Goal: Task Accomplishment & Management: Use online tool/utility

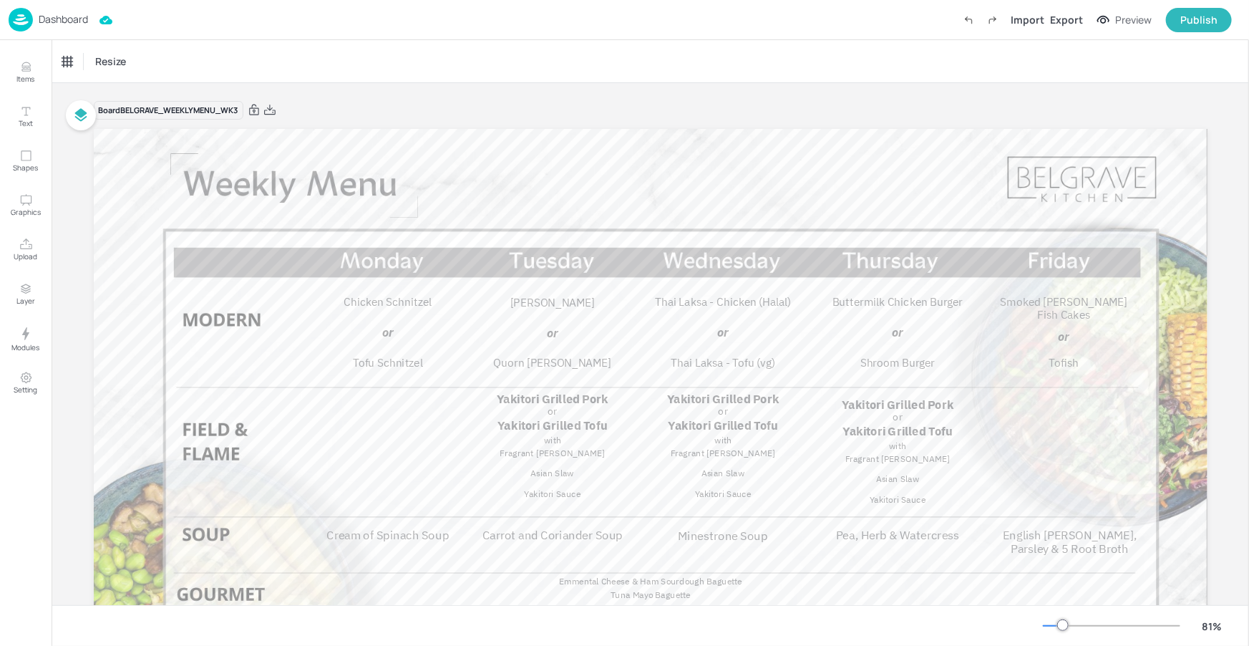
click at [55, 16] on p "Dashboard" at bounding box center [63, 19] width 49 height 10
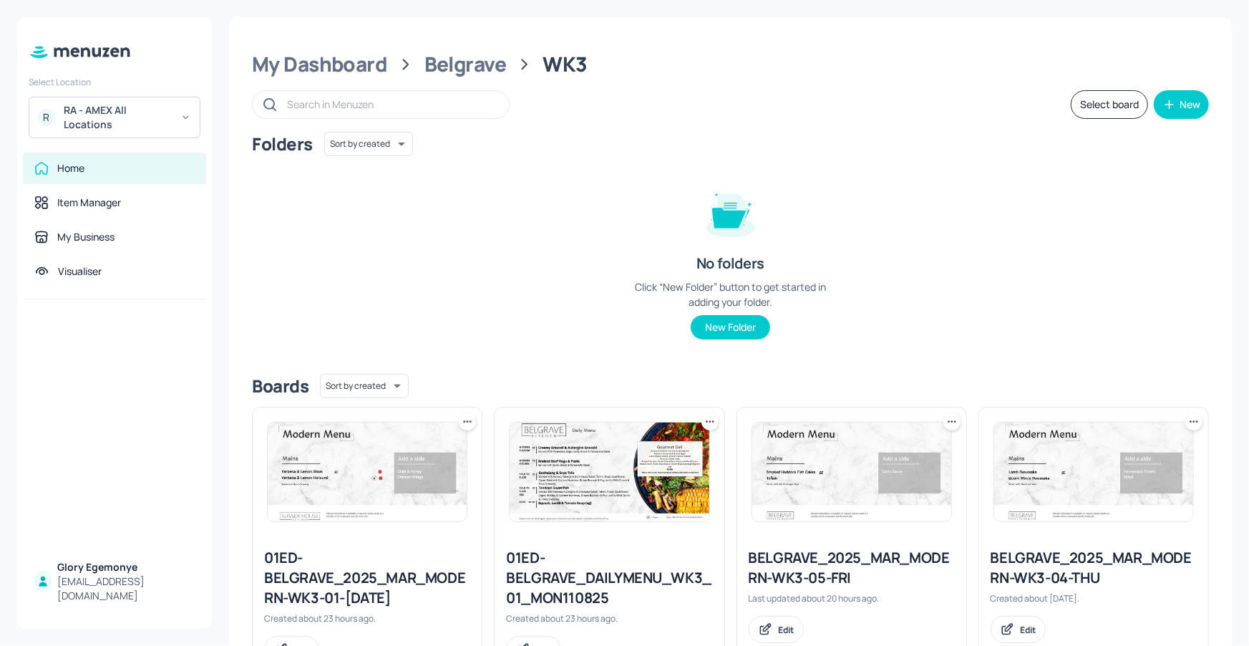
click at [124, 124] on div "RA - AMEX All Locations" at bounding box center [118, 117] width 108 height 29
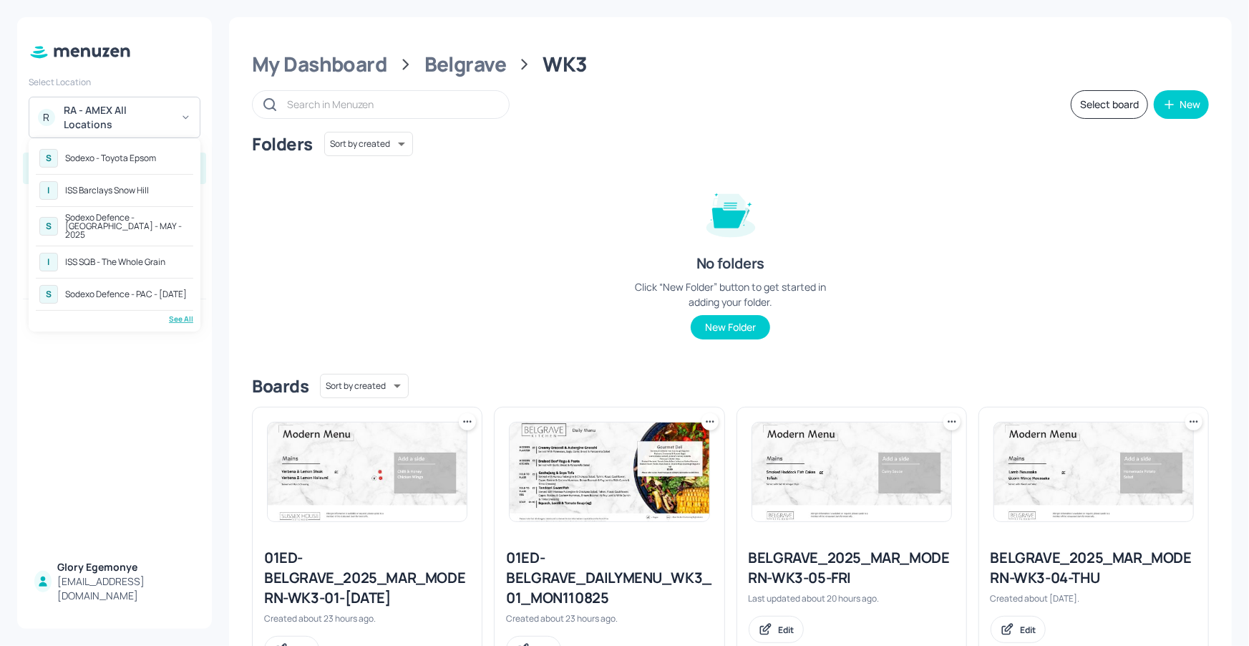
click at [182, 313] on div "See All" at bounding box center [114, 318] width 157 height 11
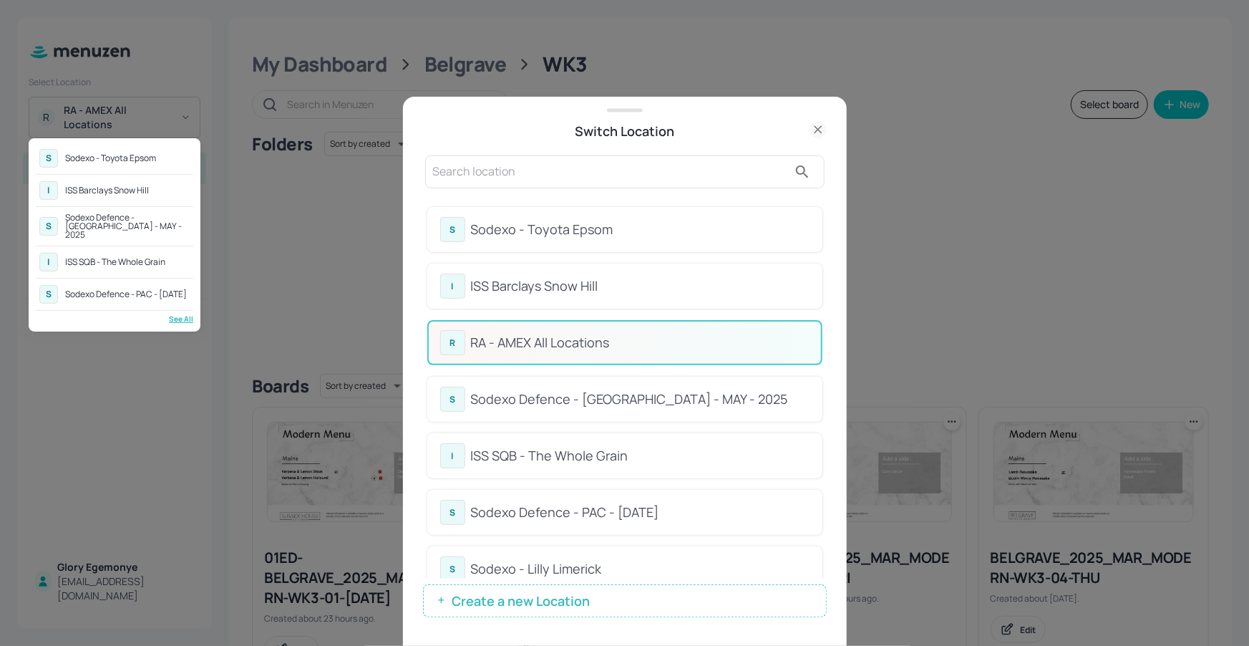
click at [641, 558] on div at bounding box center [624, 323] width 1249 height 646
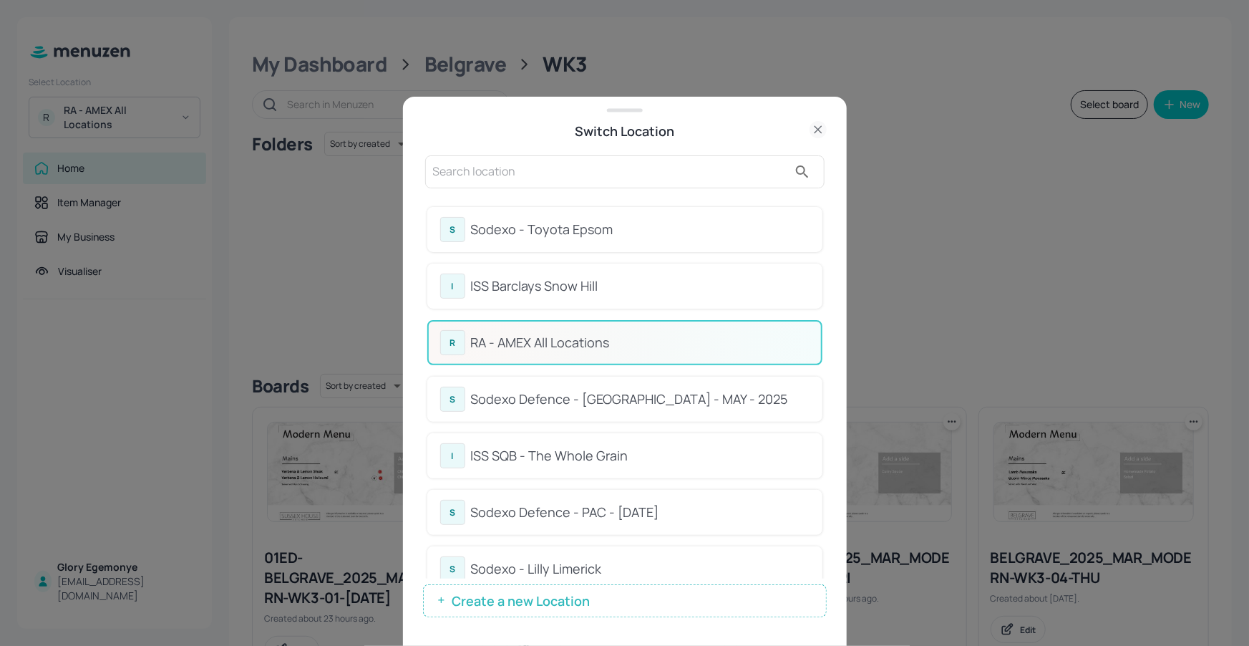
click at [555, 569] on div "Sodexo - Lilly Limerick" at bounding box center [640, 568] width 339 height 19
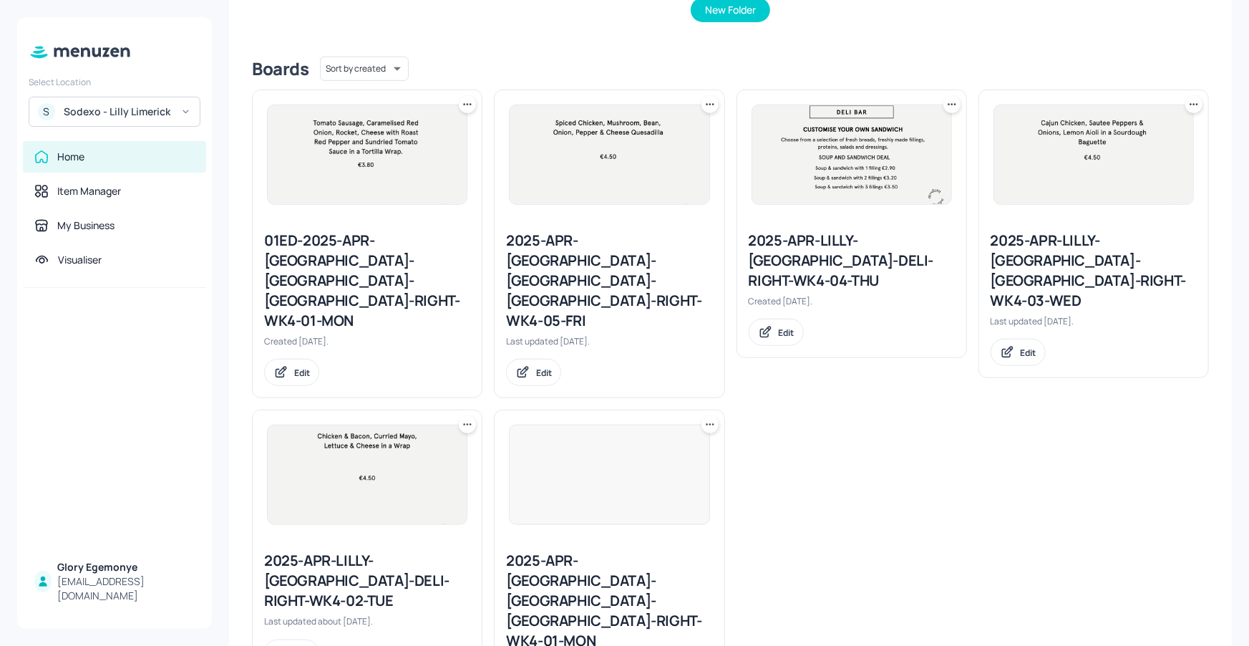
scroll to position [323, 0]
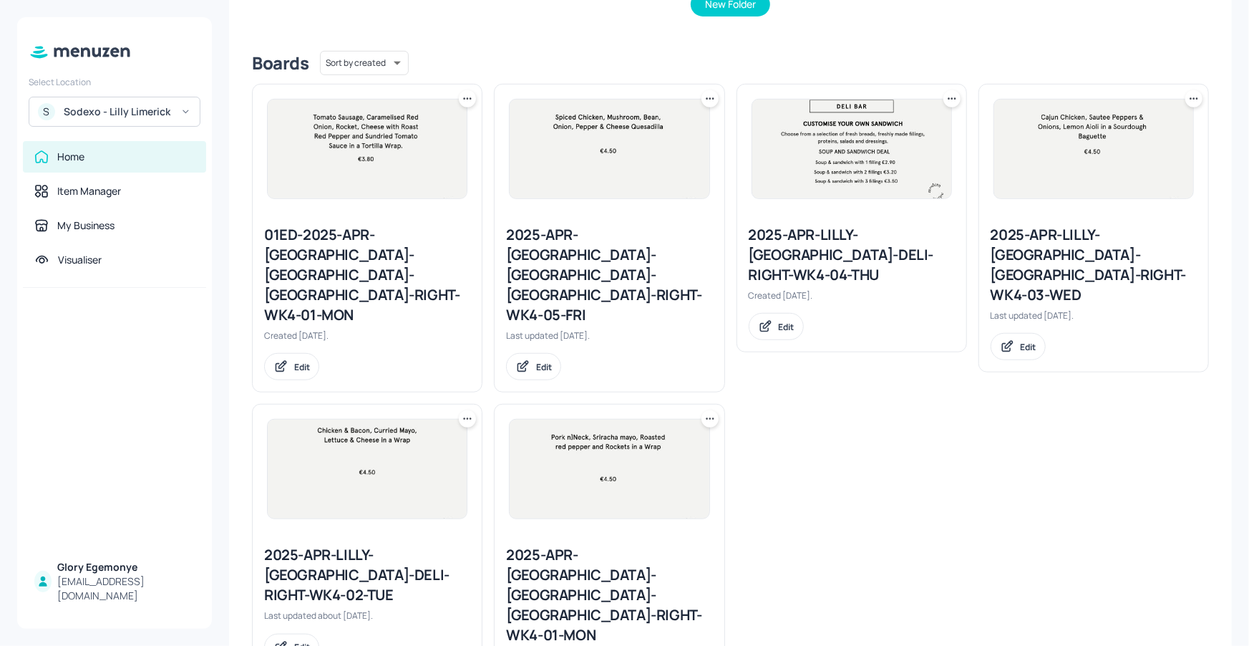
click at [373, 545] on div "2025-APR-LILLY-LIMERICK-DELI-RIGHT-WK4-02-TUE" at bounding box center [367, 575] width 206 height 60
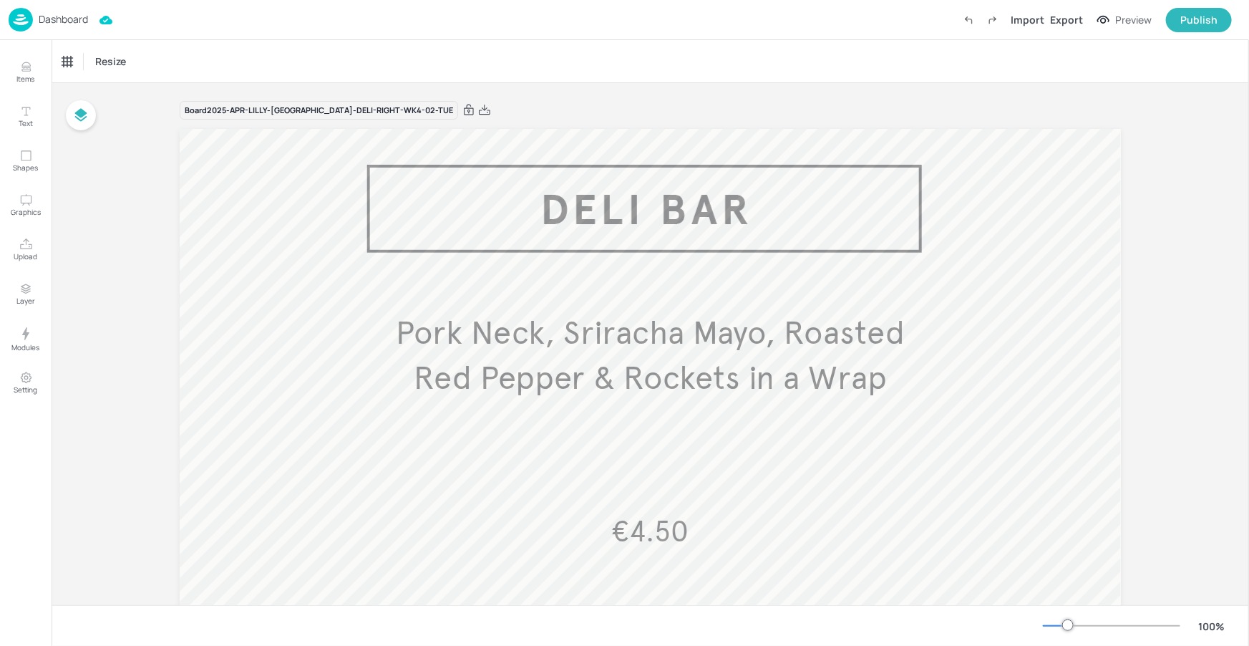
click at [636, 346] on span "Pork Neck, Sriracha Mayo, Roasted Red Pepper & Rockets in a Wrap" at bounding box center [650, 355] width 509 height 85
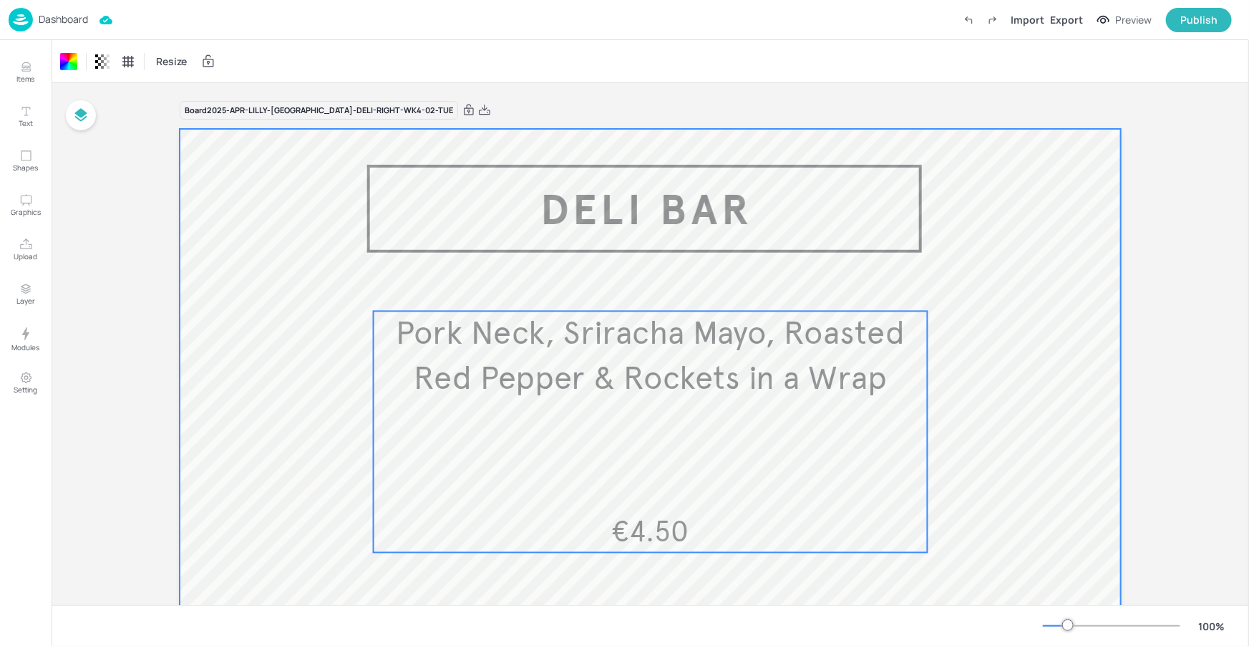
click at [638, 339] on span "Pork Neck, Sriracha Mayo, Roasted Red Pepper & Rockets in a Wrap" at bounding box center [650, 355] width 509 height 85
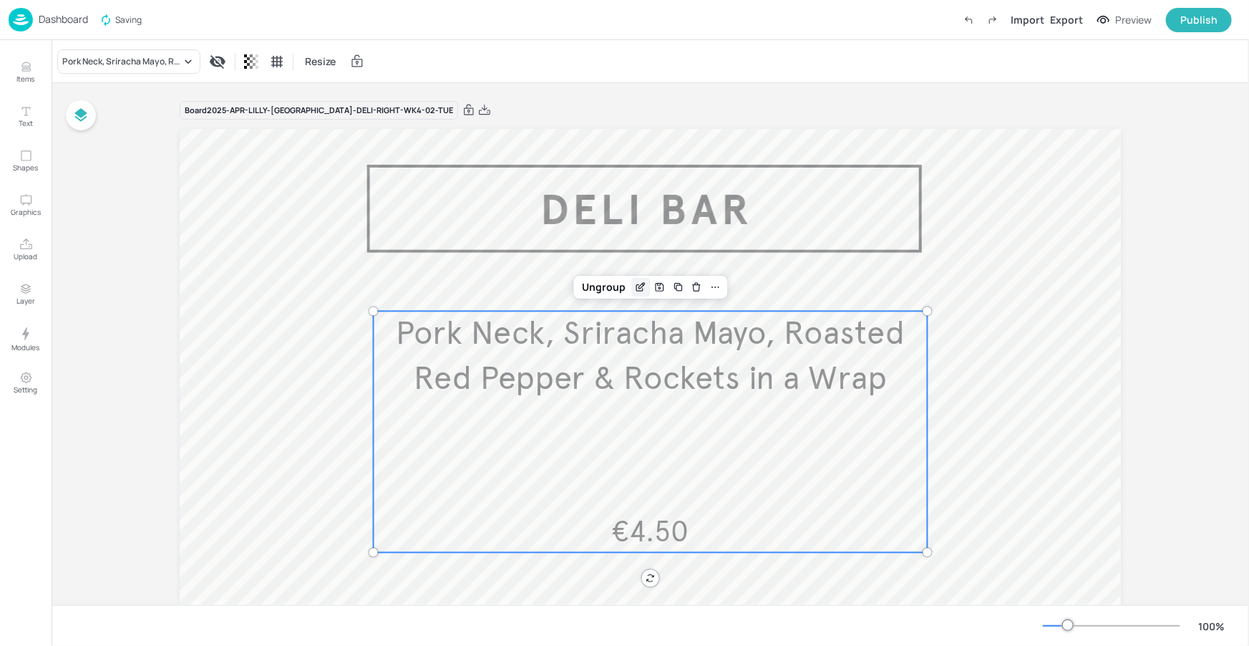
click at [635, 283] on icon "Edit Item" at bounding box center [641, 286] width 12 height 11
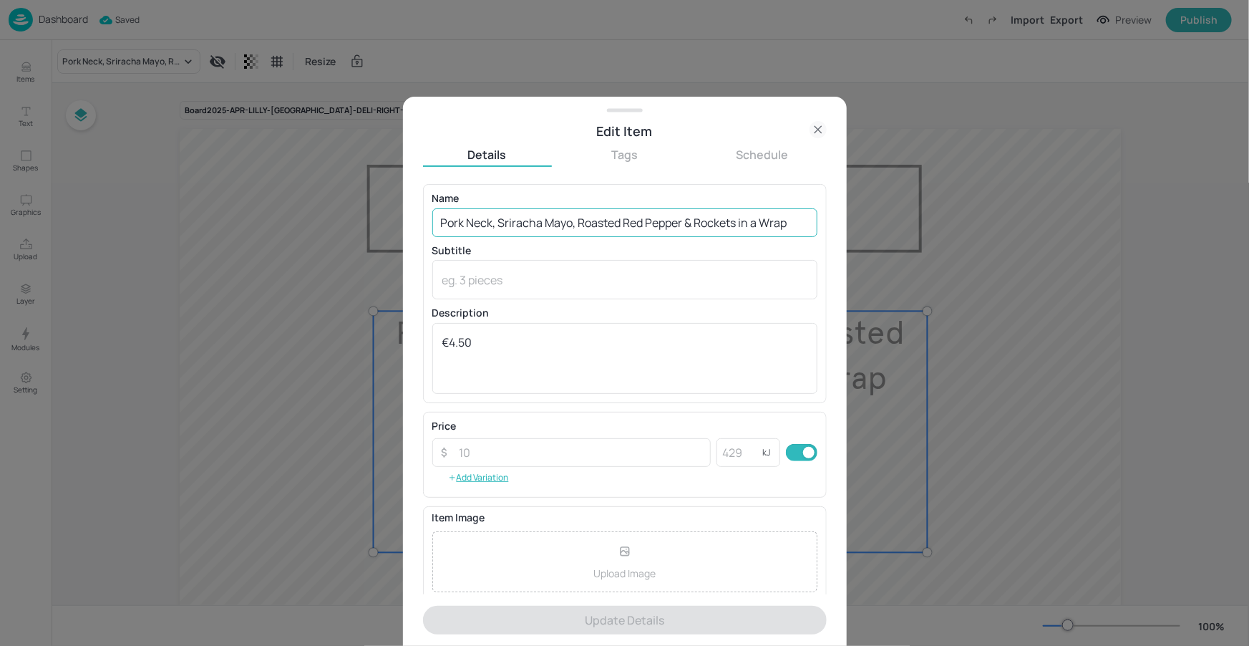
click at [492, 213] on input "Pork Neck, Sriracha Mayo, Roasted Red Pepper & Rockets in a Wrap" at bounding box center [624, 222] width 385 height 29
drag, startPoint x: 439, startPoint y: 223, endPoint x: 855, endPoint y: 221, distance: 415.8
click at [855, 221] on div "Edit Item Details Tags Schedule Name Pork Neck, Sriracha Mayo, Roasted Red Pepp…" at bounding box center [624, 323] width 1249 height 646
paste input "Chicken Caesar Wrap. Chicken, Lettuce, Sundried Tomato, Cheese and Caeser Dress…"
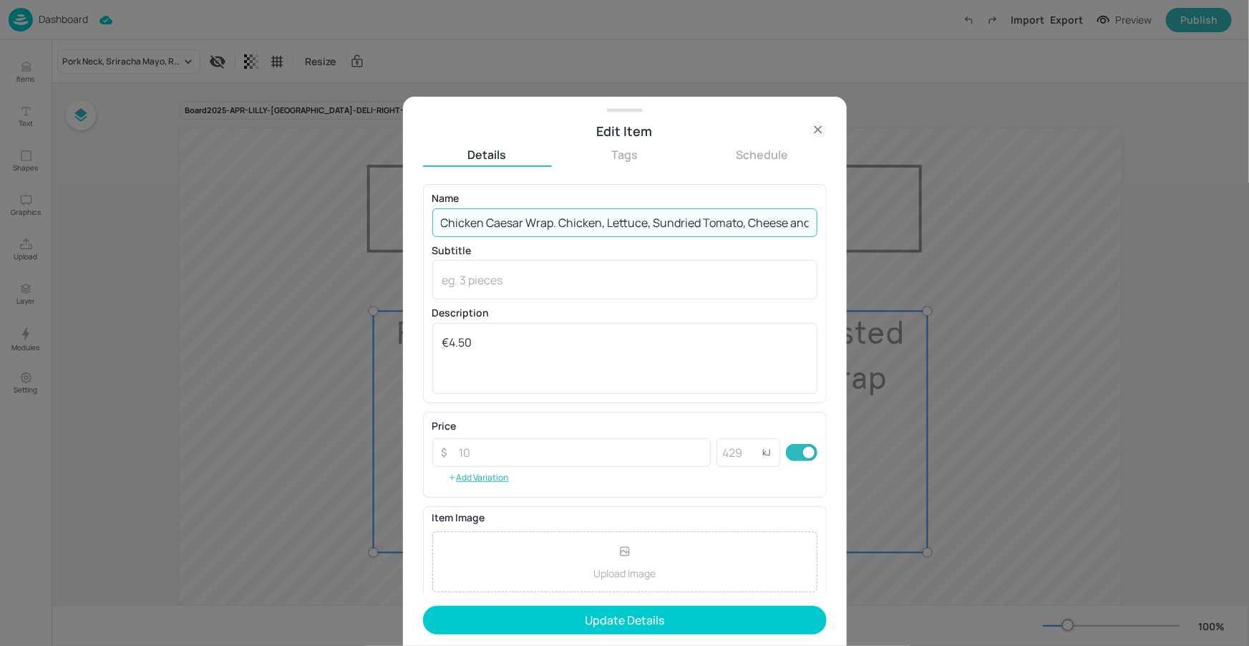
drag, startPoint x: 490, startPoint y: 223, endPoint x: 414, endPoint y: 227, distance: 76.0
click at [414, 227] on div "Edit Item Details Tags Schedule Name Chicken Caesar Wrap. Chicken, Lettuce, Sun…" at bounding box center [625, 371] width 444 height 549
click at [541, 220] on input "Chicken Caesar Wrap. Chicken, Lettuce, Sundried Tomato, Cheese and Caeser Dress…" at bounding box center [624, 222] width 385 height 29
click at [558, 222] on input "Chicken Caesar Wrap. Chicken, Lettuce, Sundried Tomato, Cheese and Caeser Dress…" at bounding box center [624, 222] width 385 height 29
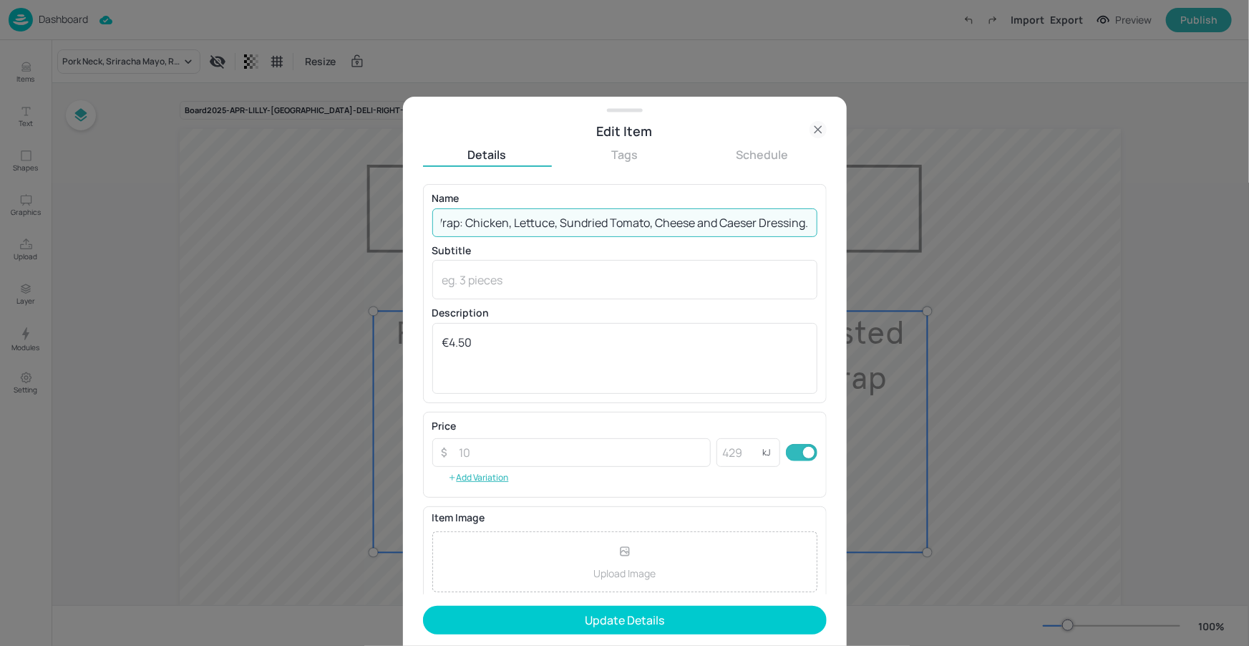
drag, startPoint x: 625, startPoint y: 222, endPoint x: 747, endPoint y: 223, distance: 122.4
click at [804, 215] on input "Chicken Caesar Wrap: Chicken, Lettuce, Sundried Tomato, Cheese and Caeser Dress…" at bounding box center [624, 222] width 385 height 29
click at [744, 223] on input "Chicken Caesar Wrap: Chicken, Lettuce, Sundried Tomato, Cheese and Caeser Dress…" at bounding box center [624, 222] width 385 height 29
click at [709, 224] on input "Chicken Caesar Wrap: Chicken, Lettuce, Sundried Tomato, Cheese and Caeser Dress…" at bounding box center [624, 222] width 385 height 29
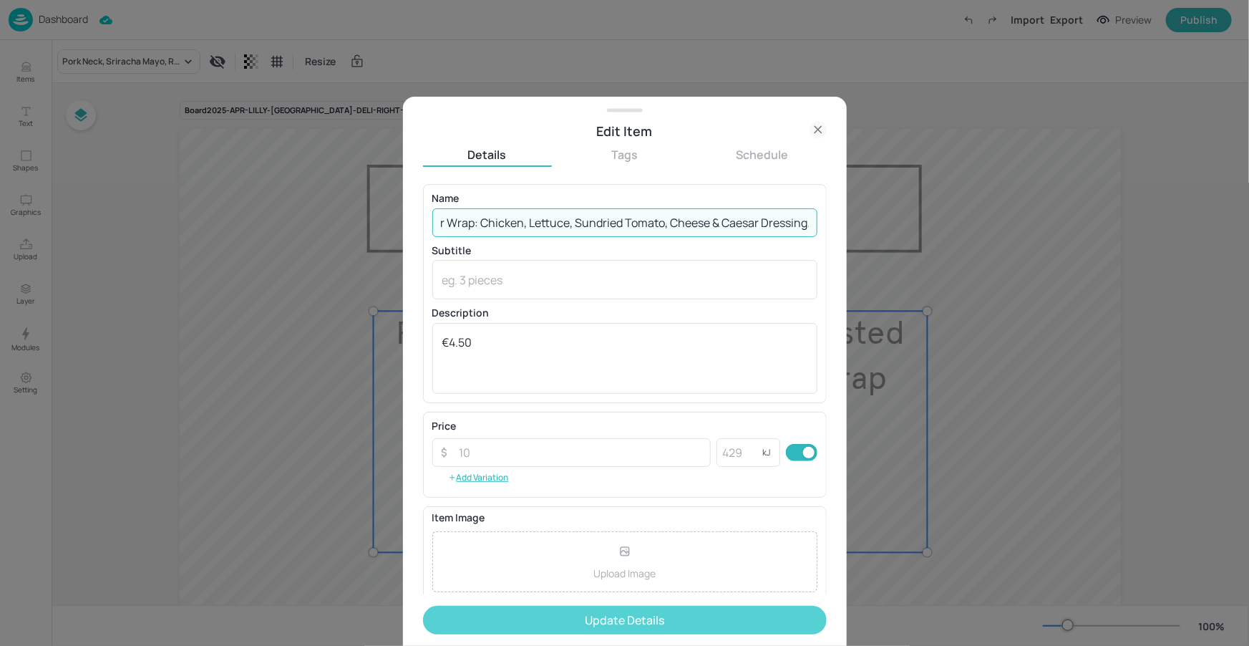
type input "Chicken Caesar Wrap: Chicken, Lettuce, Sundried Tomato, Cheese & Caesar Dressin…"
click at [664, 611] on button "Update Details" at bounding box center [625, 619] width 404 height 29
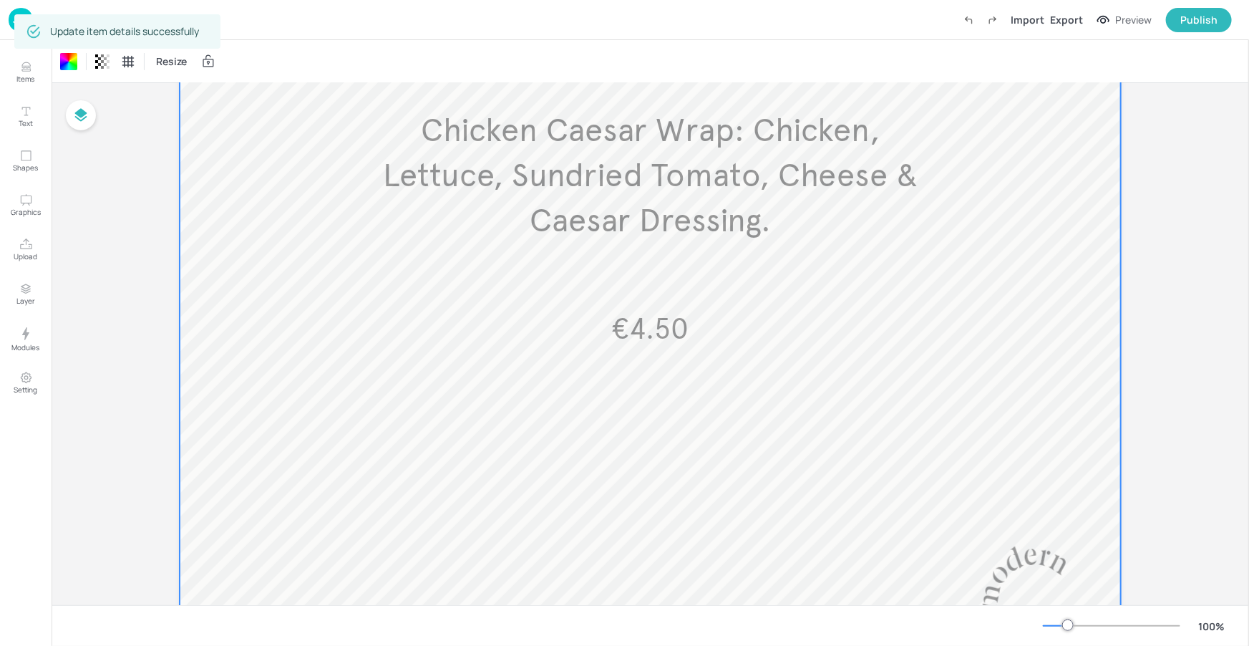
scroll to position [122, 0]
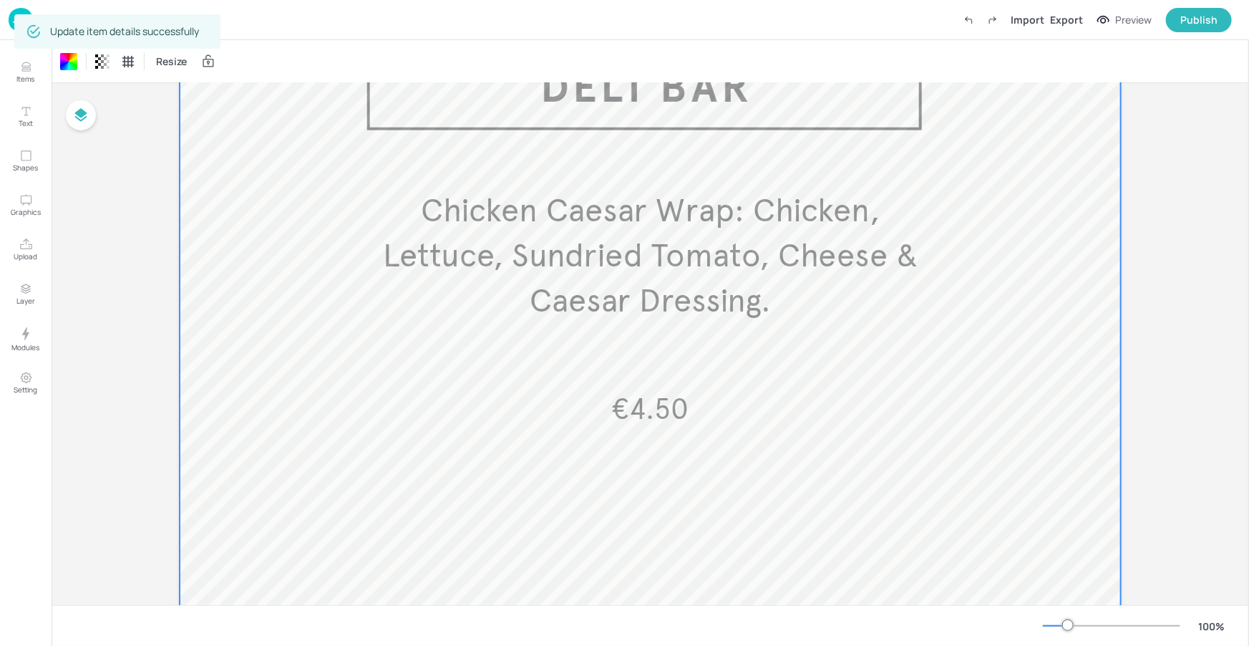
click at [1119, 305] on div "Board 2025-APR-LILLY-LIMERICK-DELI-RIGHT-WK4-02-TUE Chicken Caesar Wrap: Chicke…" at bounding box center [650, 388] width 1021 height 855
click at [1070, 16] on div "Export" at bounding box center [1066, 19] width 33 height 15
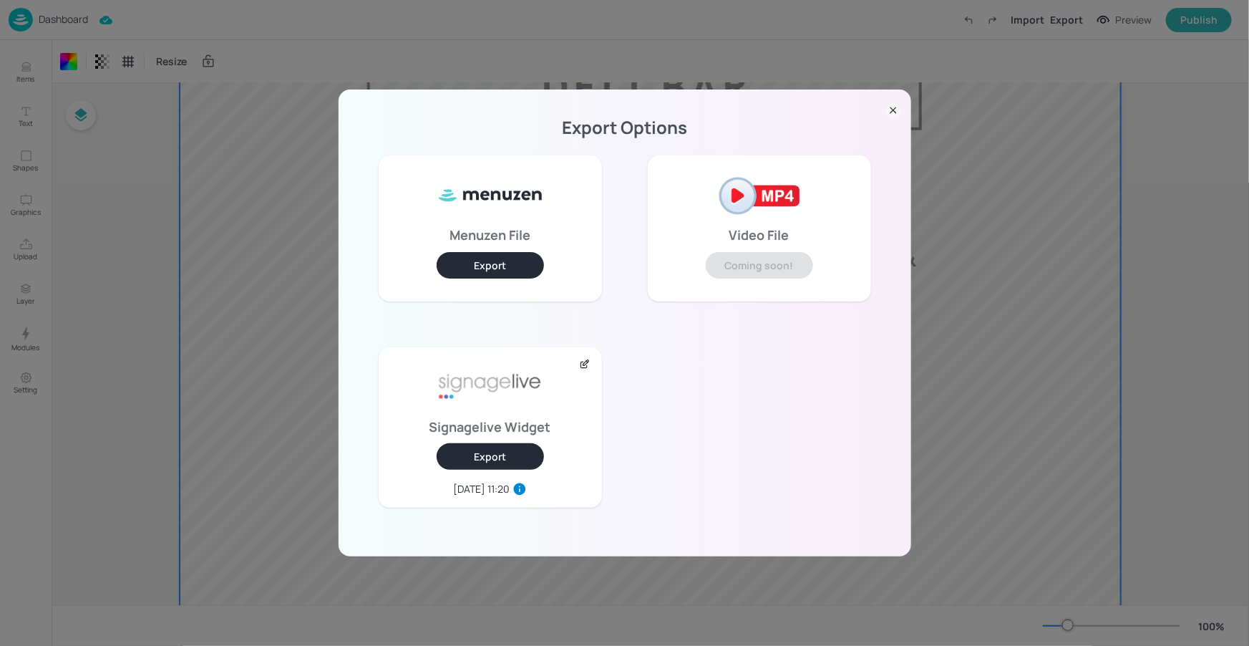
click at [448, 452] on button "Export" at bounding box center [490, 456] width 107 height 26
click at [888, 106] on icon at bounding box center [893, 110] width 14 height 14
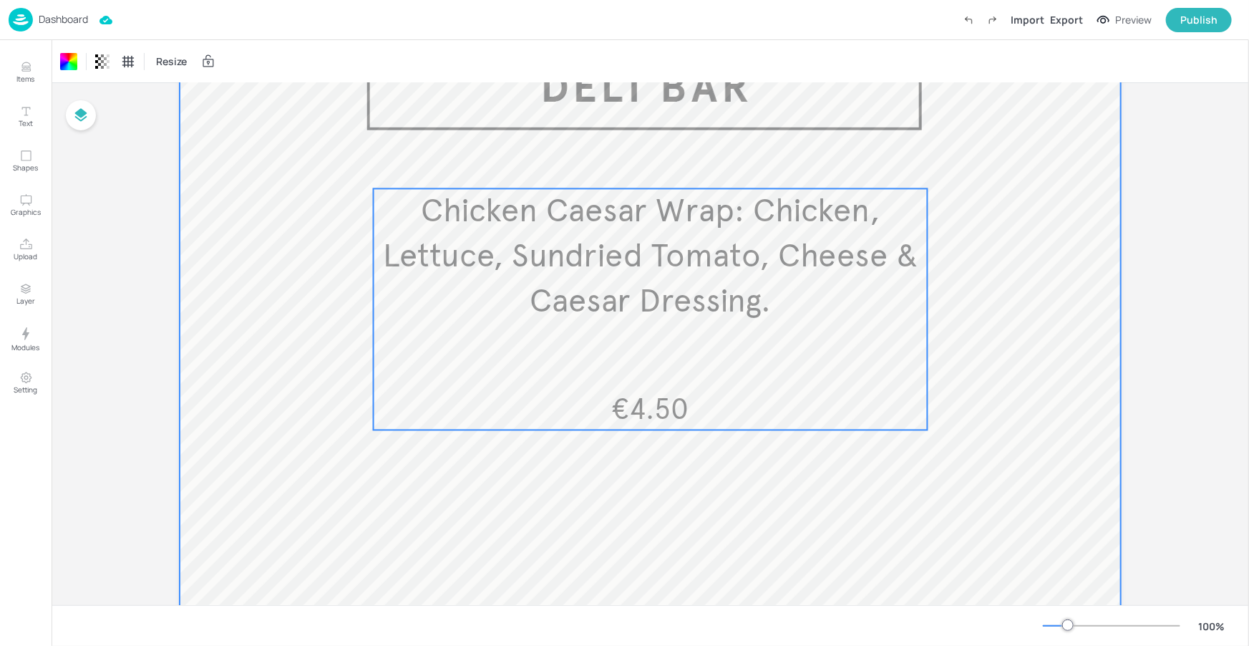
click at [621, 230] on p "Chicken Caesar Wrap: Chicken, Lettuce, Sundried Tomato, Cheese & Caesar Dressin…" at bounding box center [651, 256] width 554 height 135
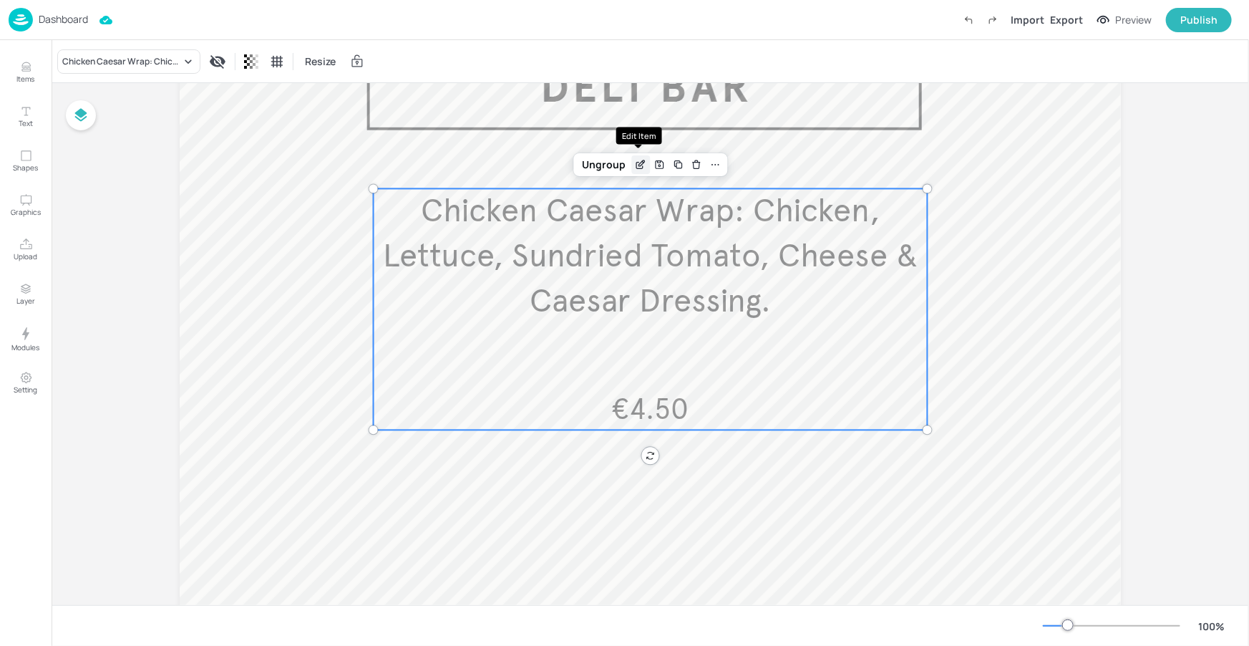
click at [640, 164] on icon "Edit Item" at bounding box center [641, 164] width 12 height 11
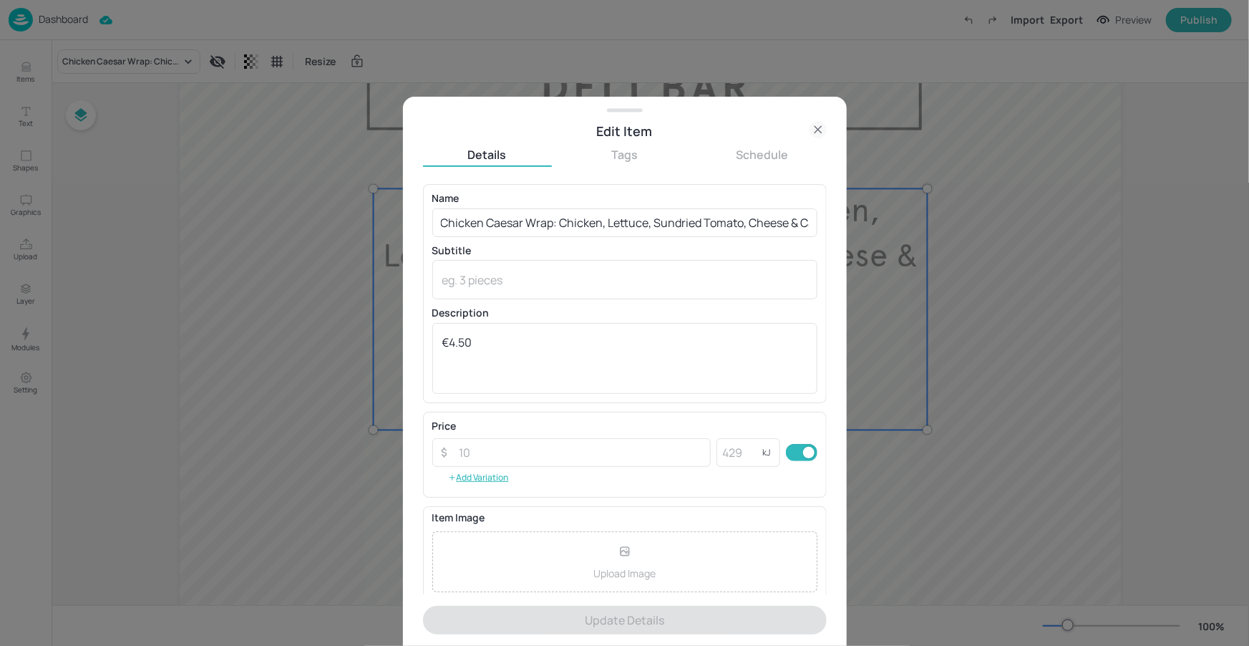
scroll to position [0, 86]
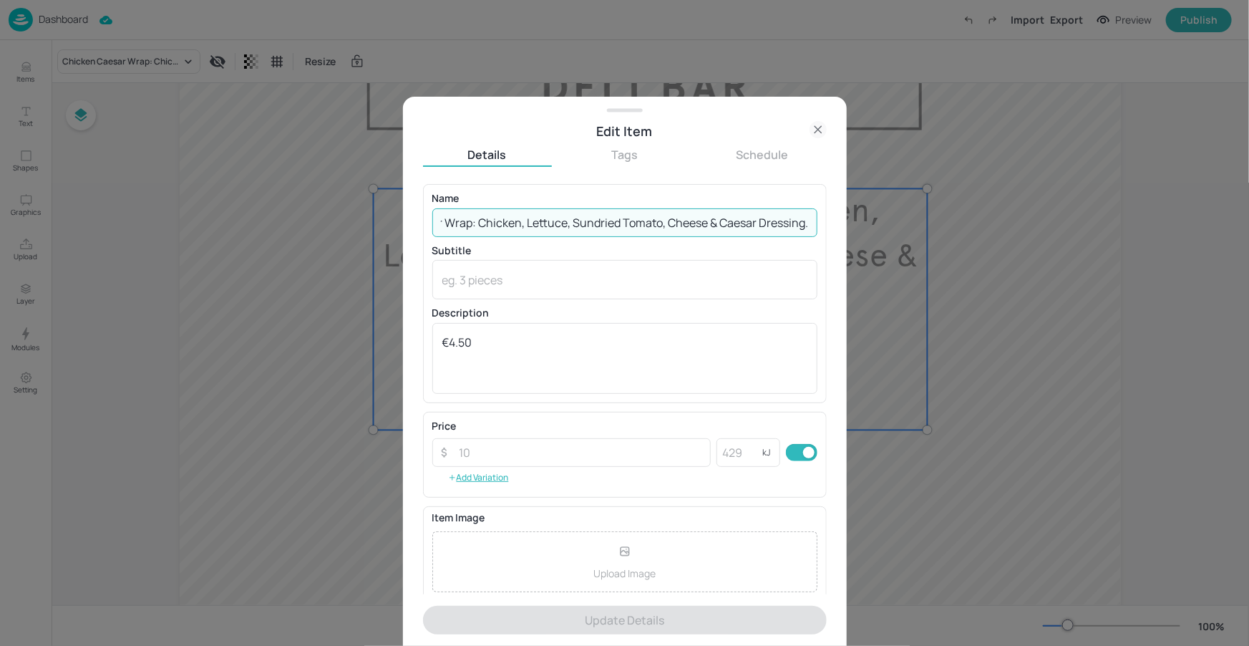
drag, startPoint x: 764, startPoint y: 214, endPoint x: 869, endPoint y: 213, distance: 105.2
click at [869, 213] on div "Edit Item Details Tags Schedule Name Chicken Caesar Wrap: Chicken, Lettuce, Sun…" at bounding box center [624, 323] width 1249 height 646
click at [812, 221] on input "Chicken Caesar Wrap: Chicken, Lettuce, Sundried Tomato, Cheese & Caesar Dressin…" at bounding box center [624, 222] width 385 height 29
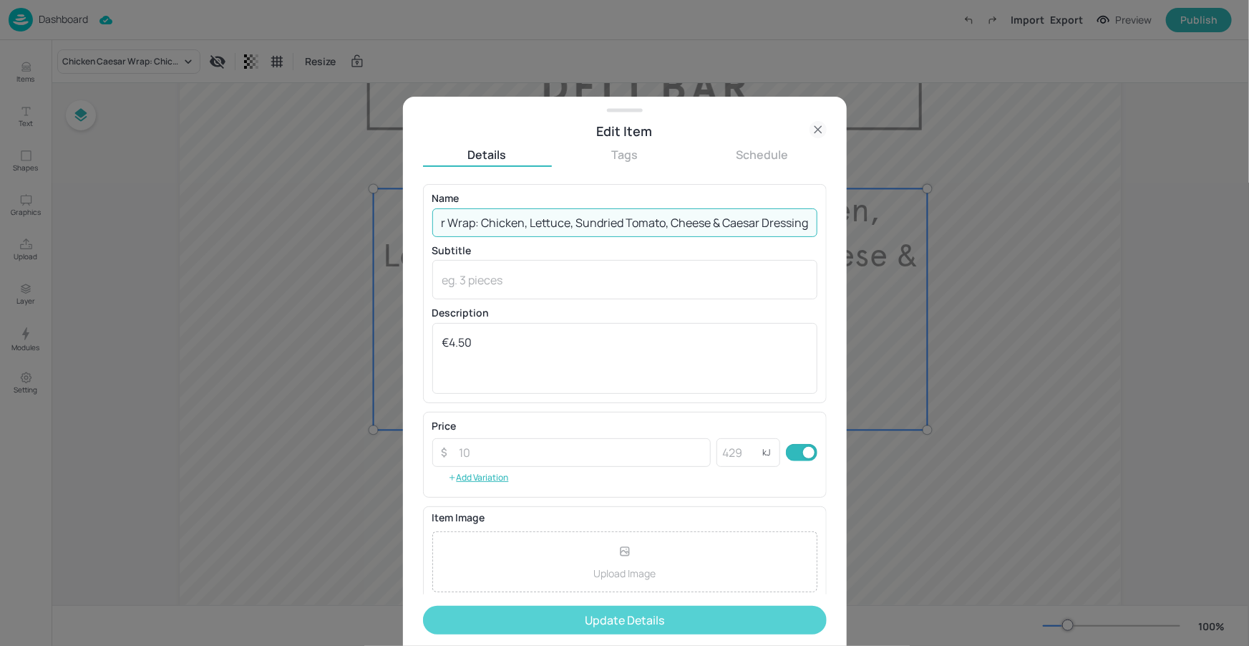
type input "Chicken Caesar Wrap: Chicken, Lettuce, Sundried Tomato, Cheese & Caesar Dressing"
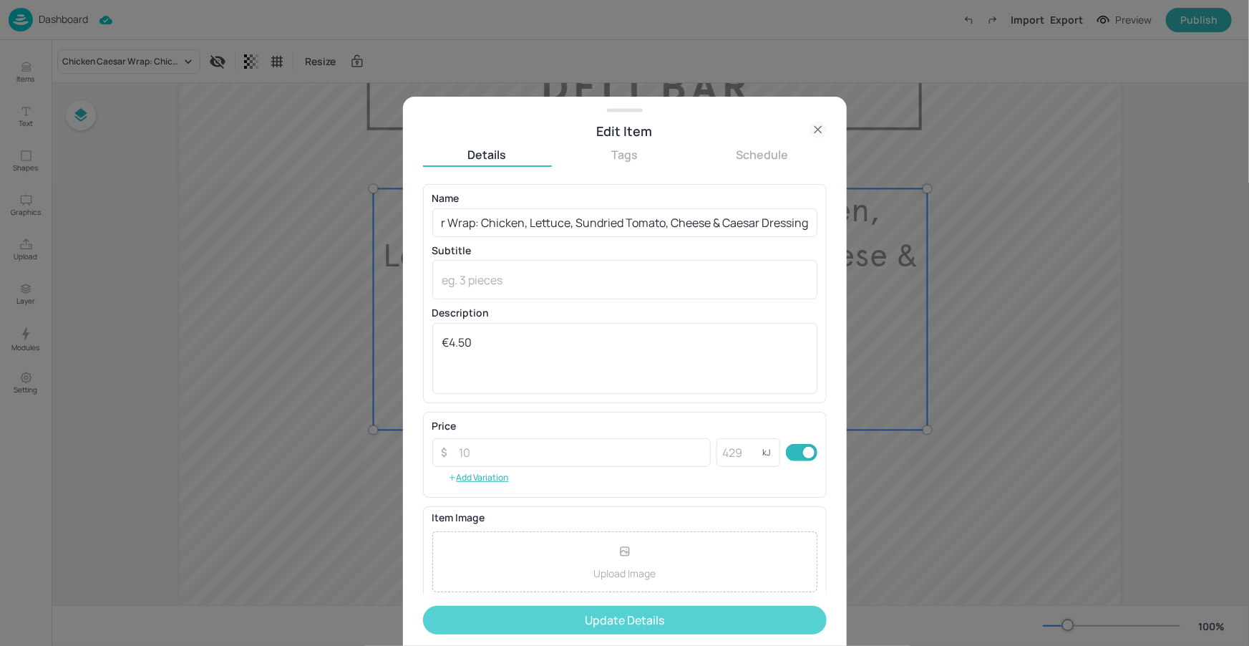
scroll to position [0, 0]
click at [670, 628] on button "Update Details" at bounding box center [625, 619] width 404 height 29
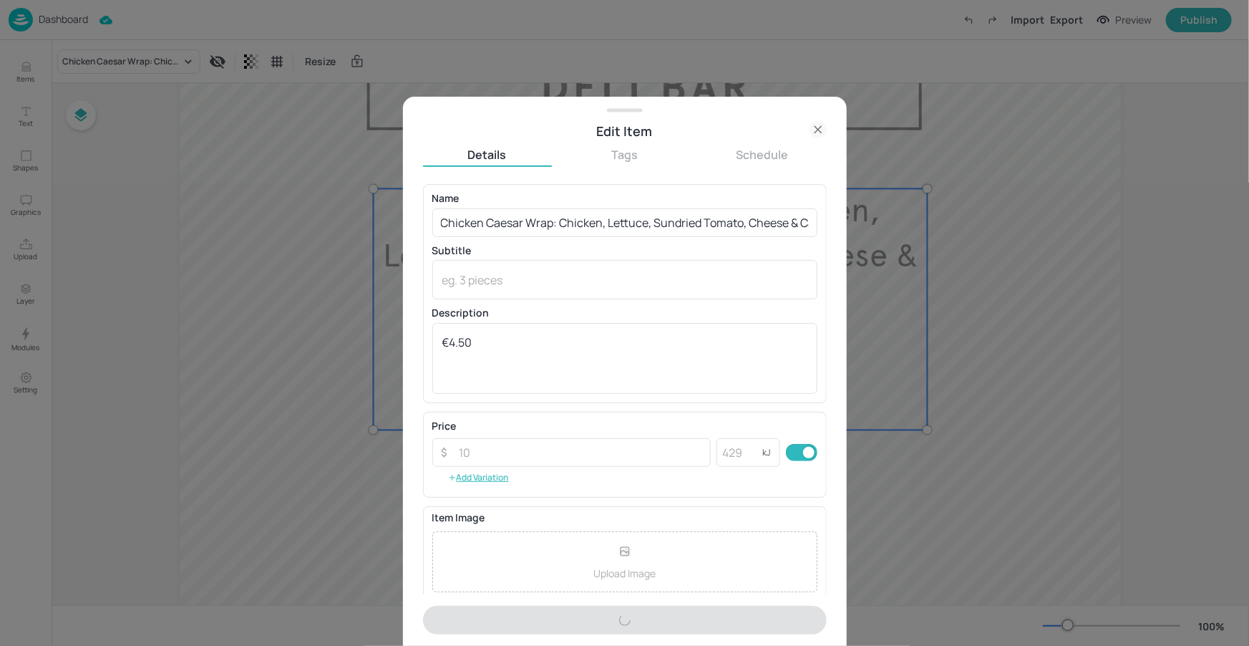
click at [990, 245] on div at bounding box center [624, 323] width 1249 height 646
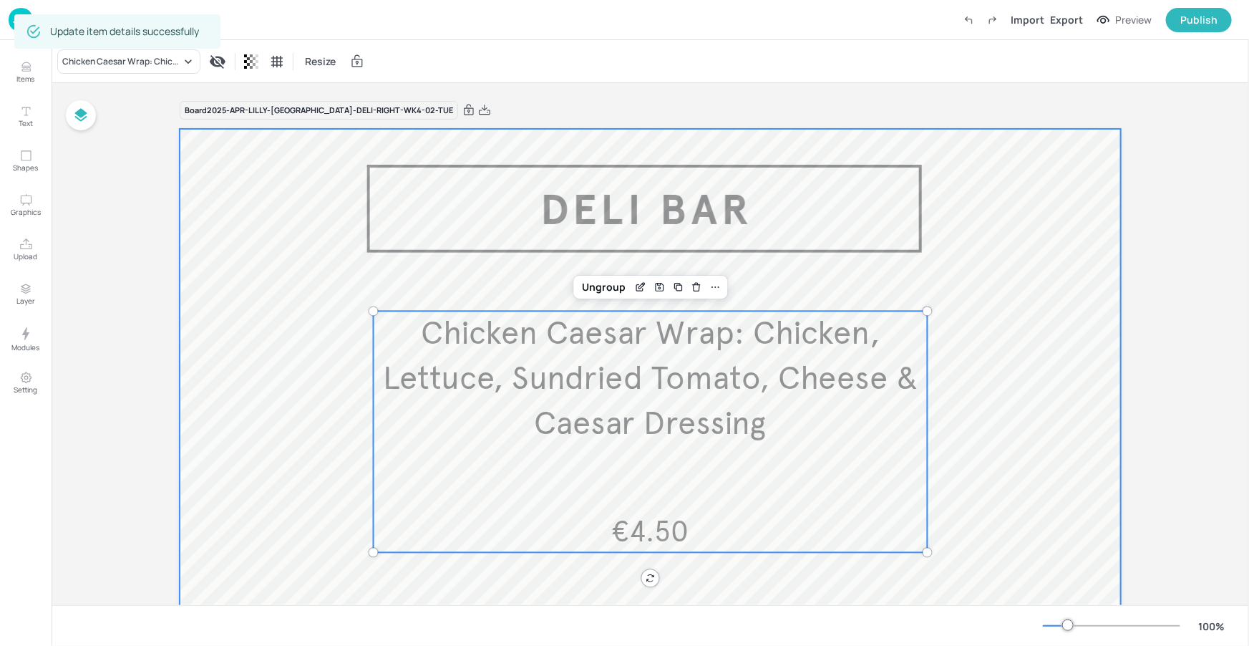
click at [927, 240] on div at bounding box center [650, 515] width 941 height 773
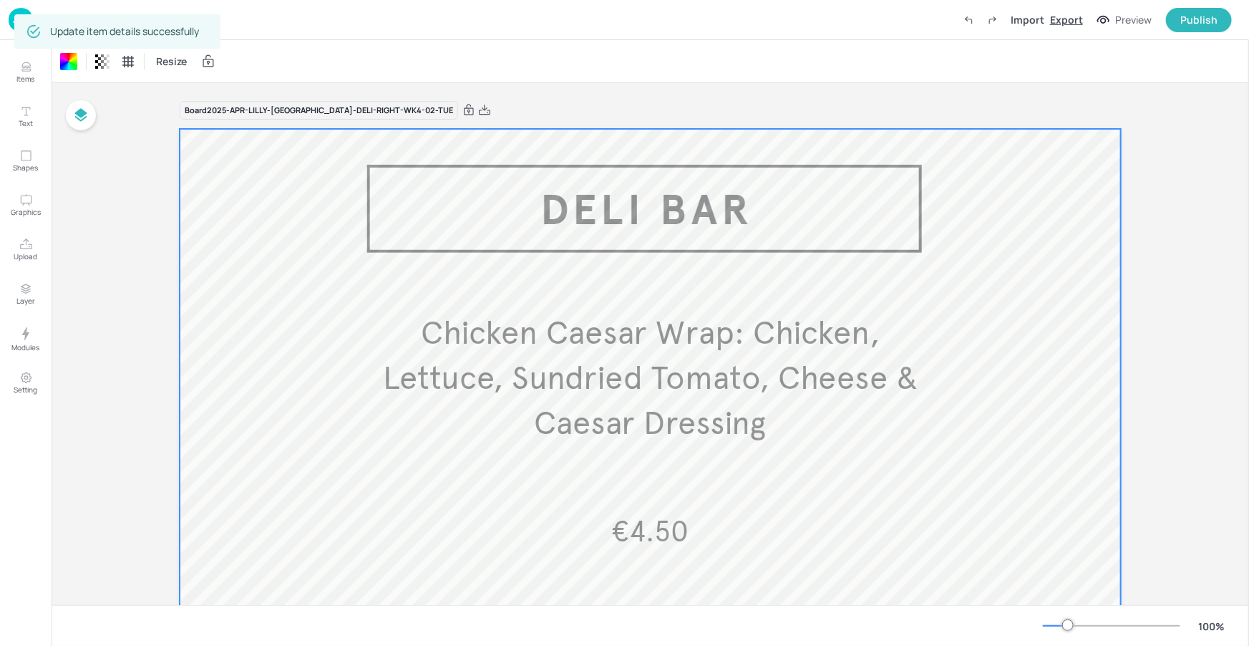
click at [1075, 19] on div "Export" at bounding box center [1066, 19] width 33 height 15
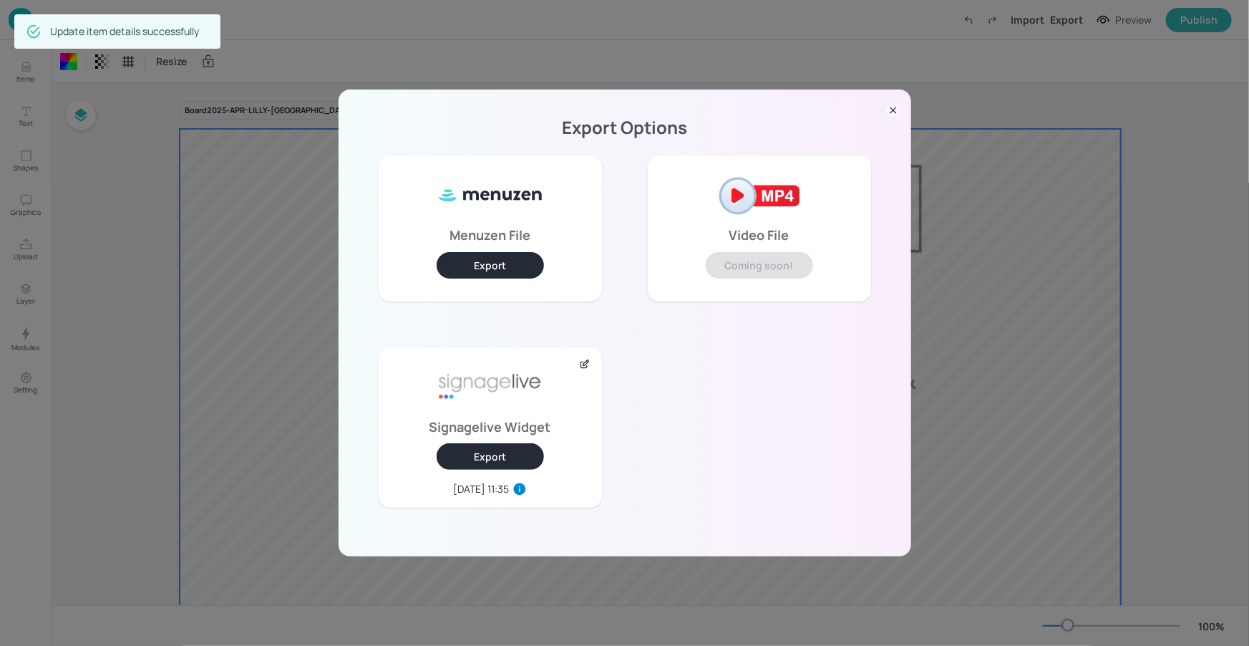
click at [504, 459] on button "Export" at bounding box center [490, 456] width 107 height 26
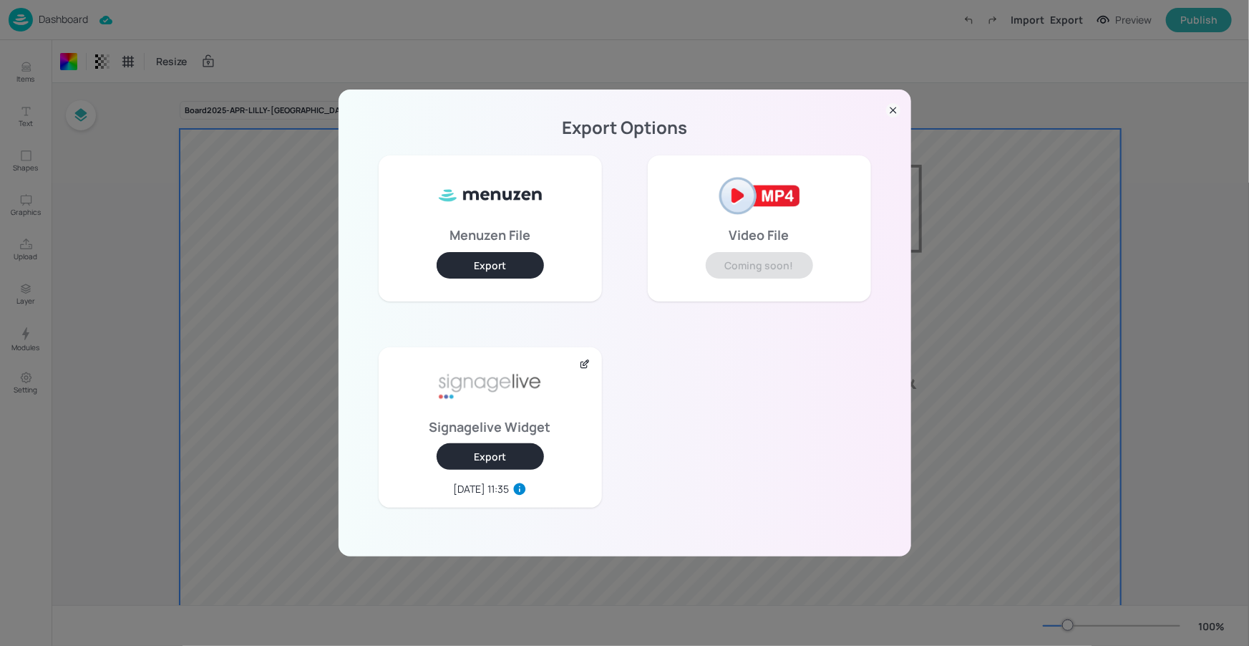
drag, startPoint x: 890, startPoint y: 105, endPoint x: 735, endPoint y: 106, distance: 154.6
click at [890, 105] on icon at bounding box center [893, 110] width 14 height 14
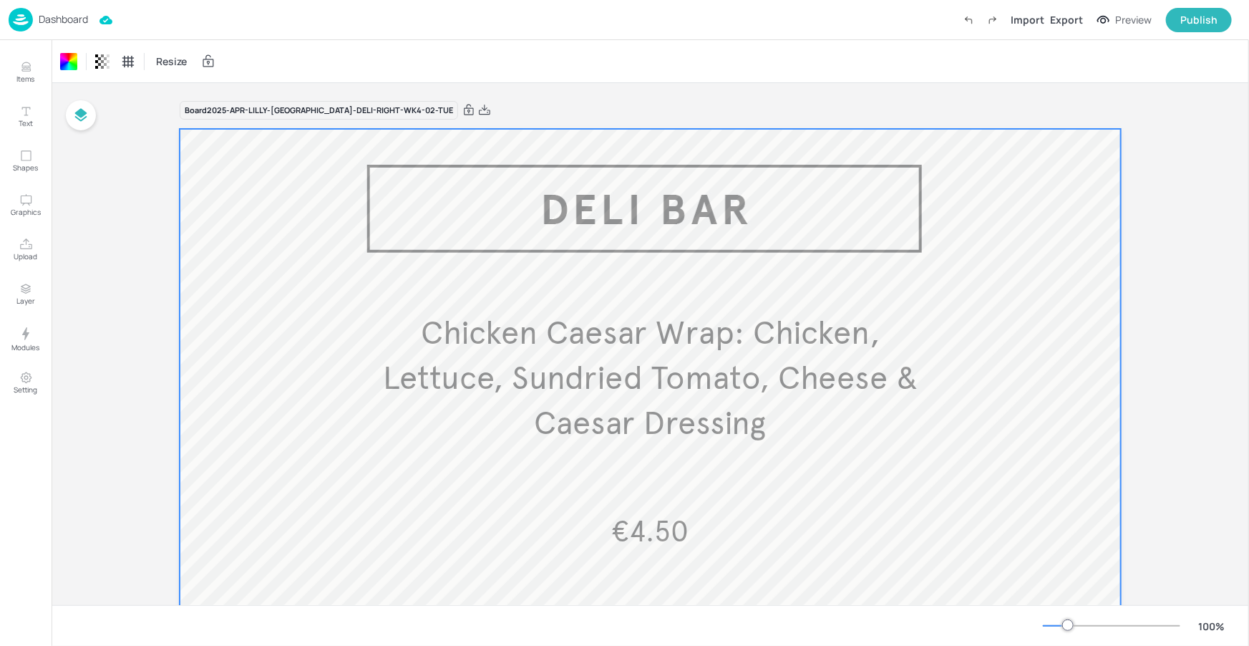
click at [47, 16] on p "Dashboard" at bounding box center [63, 19] width 49 height 10
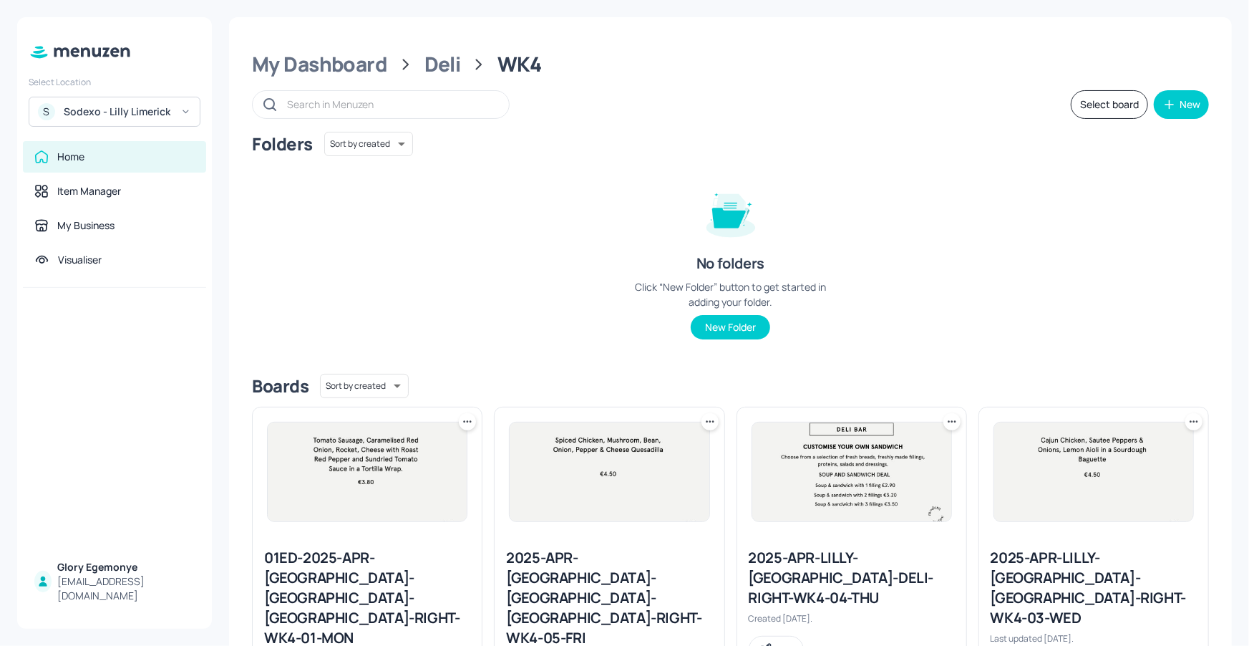
click at [156, 107] on div "Sodexo - Lilly Limerick" at bounding box center [118, 111] width 108 height 14
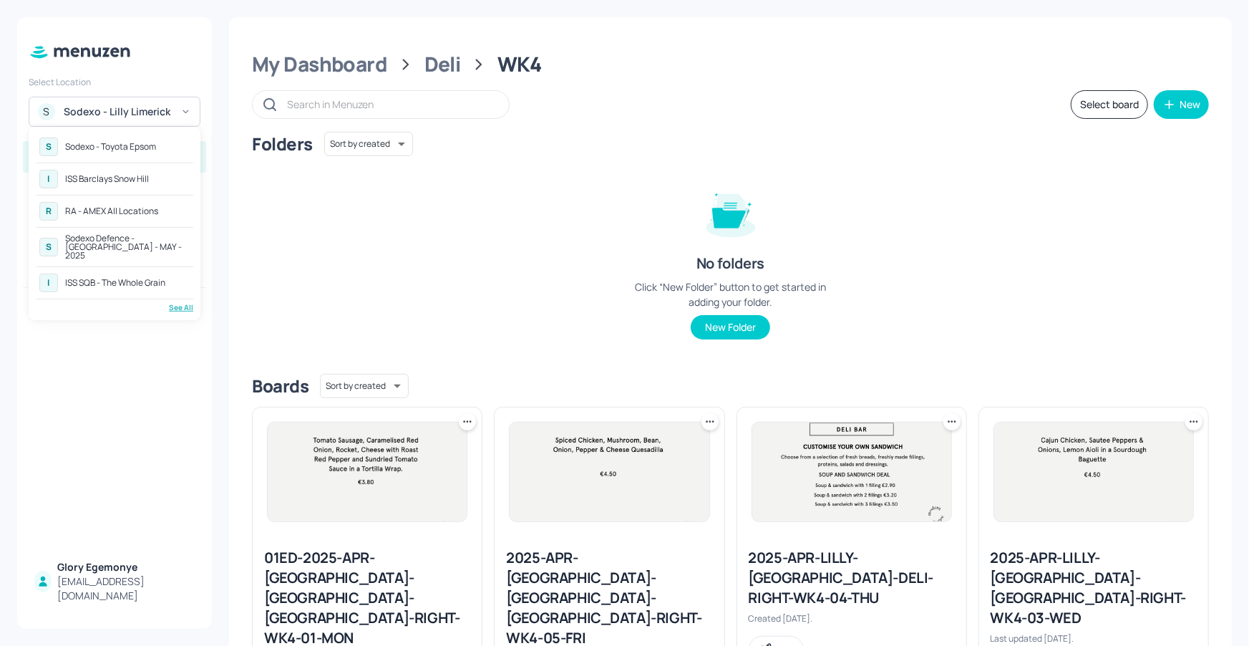
click at [125, 278] on div "ISS SQB - The Whole Grain" at bounding box center [115, 282] width 100 height 9
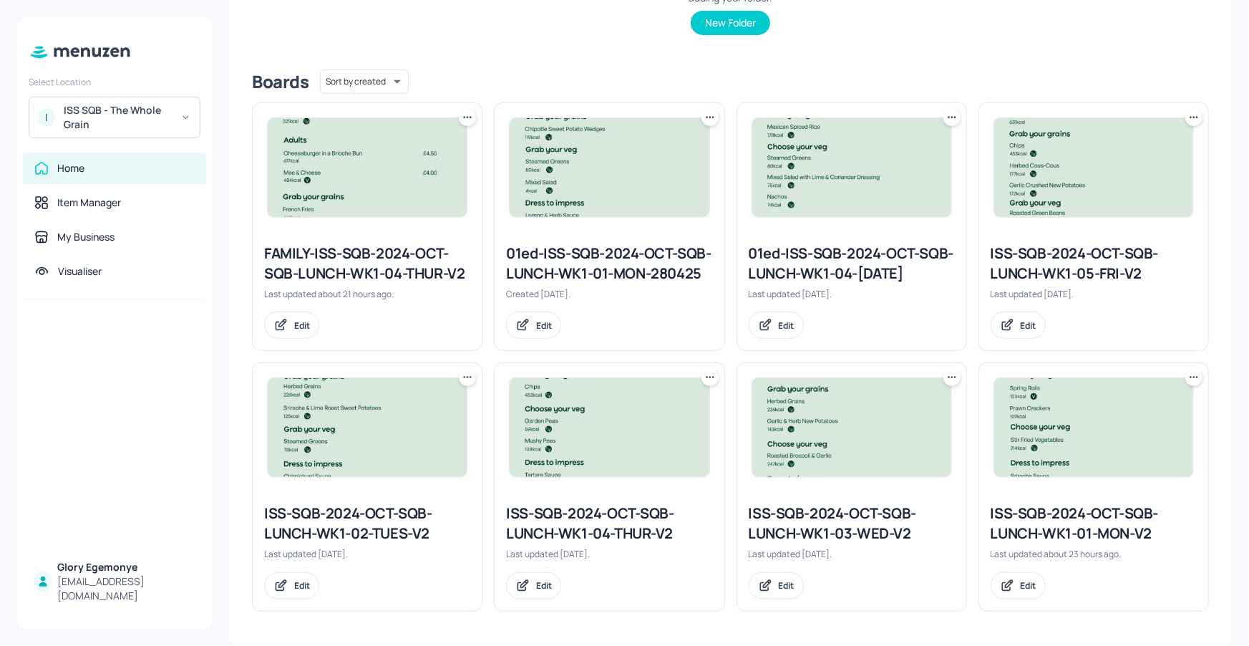
scroll to position [323, 0]
click at [467, 378] on icon at bounding box center [467, 377] width 14 height 14
click at [409, 435] on p "Duplicate" at bounding box center [395, 431] width 39 height 13
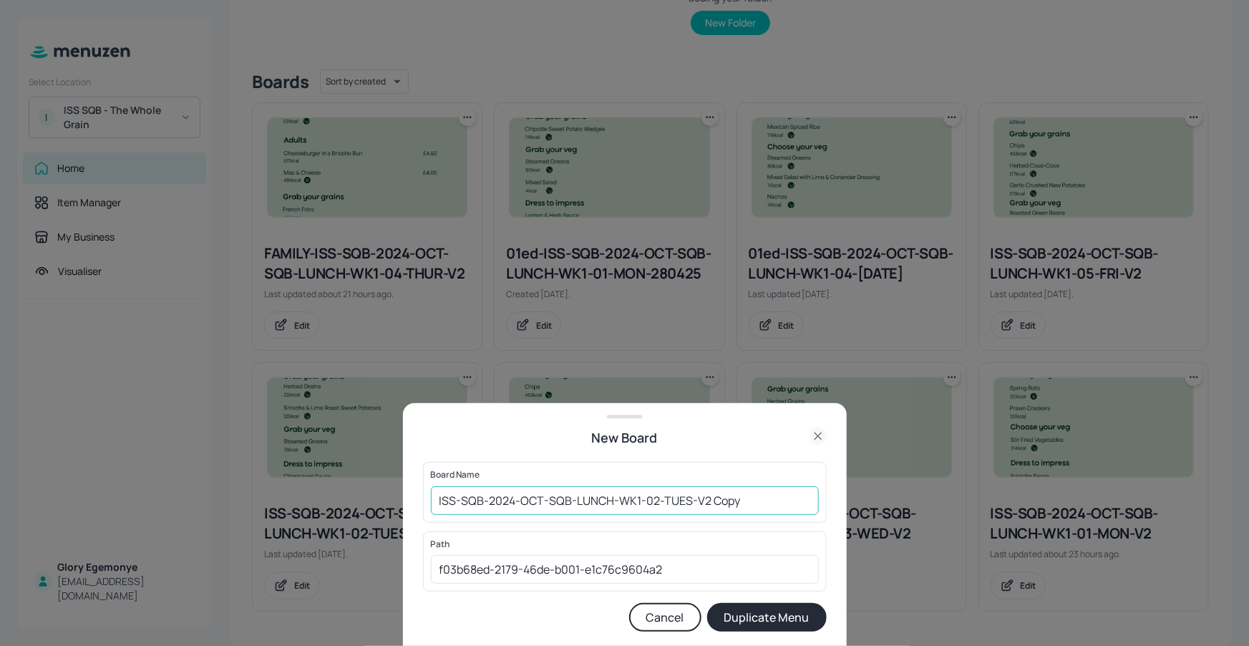
click at [765, 506] on input "ISS-SQB-2024-OCT-SQB-LUNCH-WK1-02-TUES-V2 Copy" at bounding box center [625, 500] width 388 height 29
click at [439, 504] on input "ISS-SQB-2024-OCT-SQB-LUNCH-WK1-02-TUES-V2120825" at bounding box center [625, 500] width 388 height 29
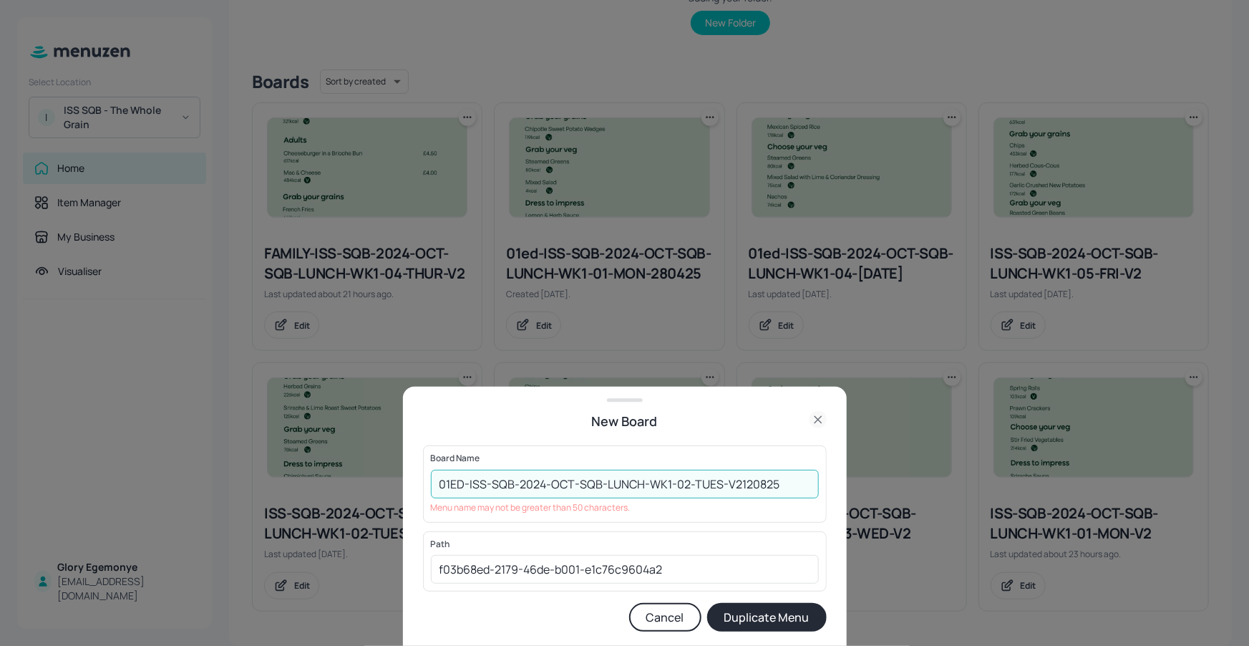
click at [779, 487] on input "01ED-ISS-SQB-2024-OCT-SQB-LUNCH-WK1-02-TUES-V2120825" at bounding box center [625, 483] width 388 height 29
click at [749, 486] on input "01ED-ISS-SQB-2024-OCT-SQB-LUNCH-WK1-02-TUES-V2120825" at bounding box center [625, 483] width 388 height 29
click at [764, 482] on input "01ED-ISS-SQB-2024-OCT-SQB-LUNCH-WK1-02-TUES-V2120825" at bounding box center [625, 483] width 388 height 29
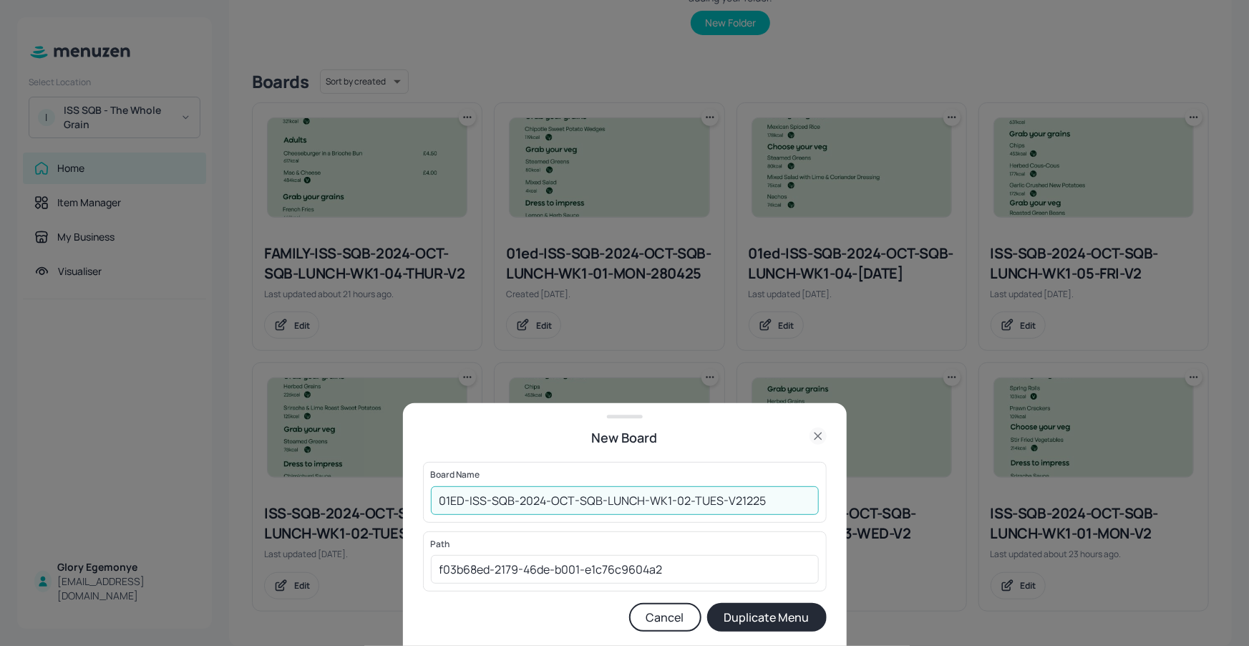
type input "01ED-ISS-SQB-2024-OCT-SQB-LUNCH-WK1-02-TUES-V21225"
click at [757, 618] on button "Duplicate Menu" at bounding box center [767, 617] width 120 height 29
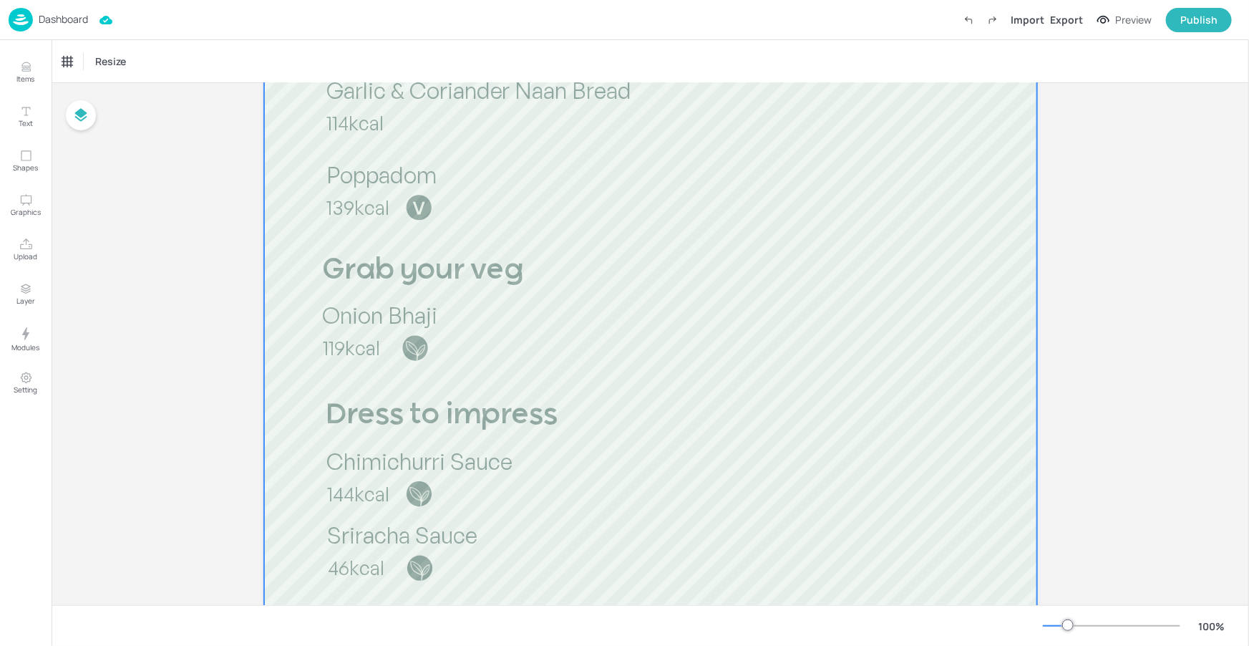
scroll to position [651, 0]
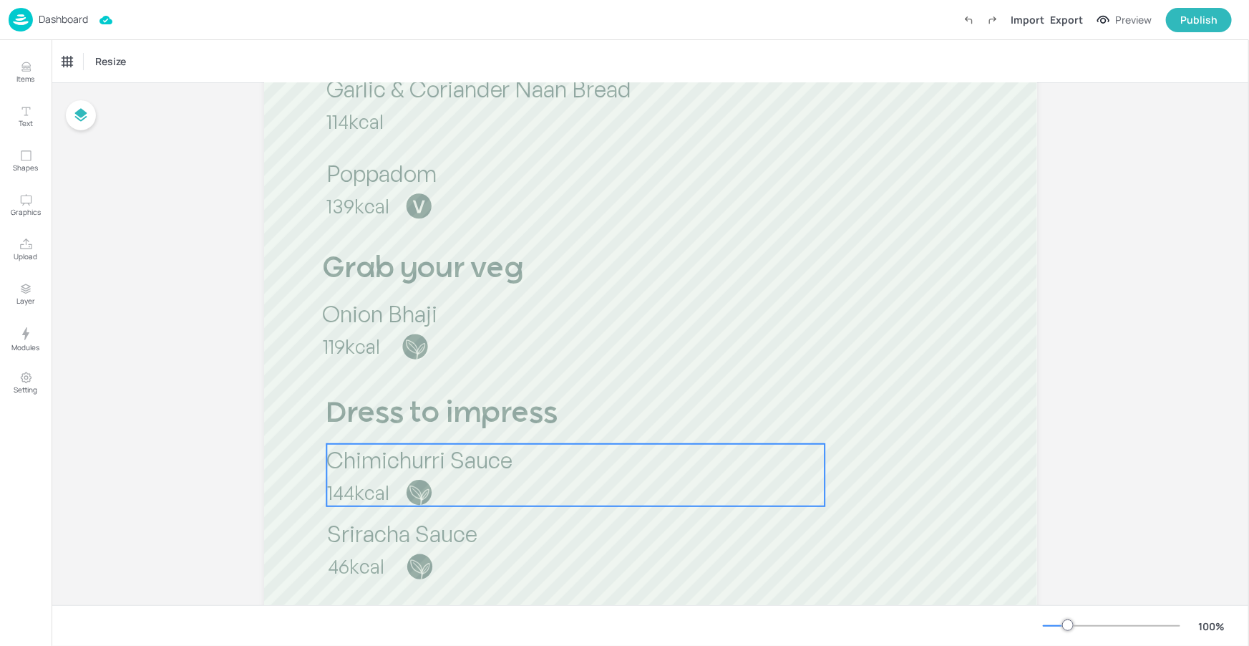
click at [481, 482] on p "144kcal" at bounding box center [426, 492] width 198 height 27
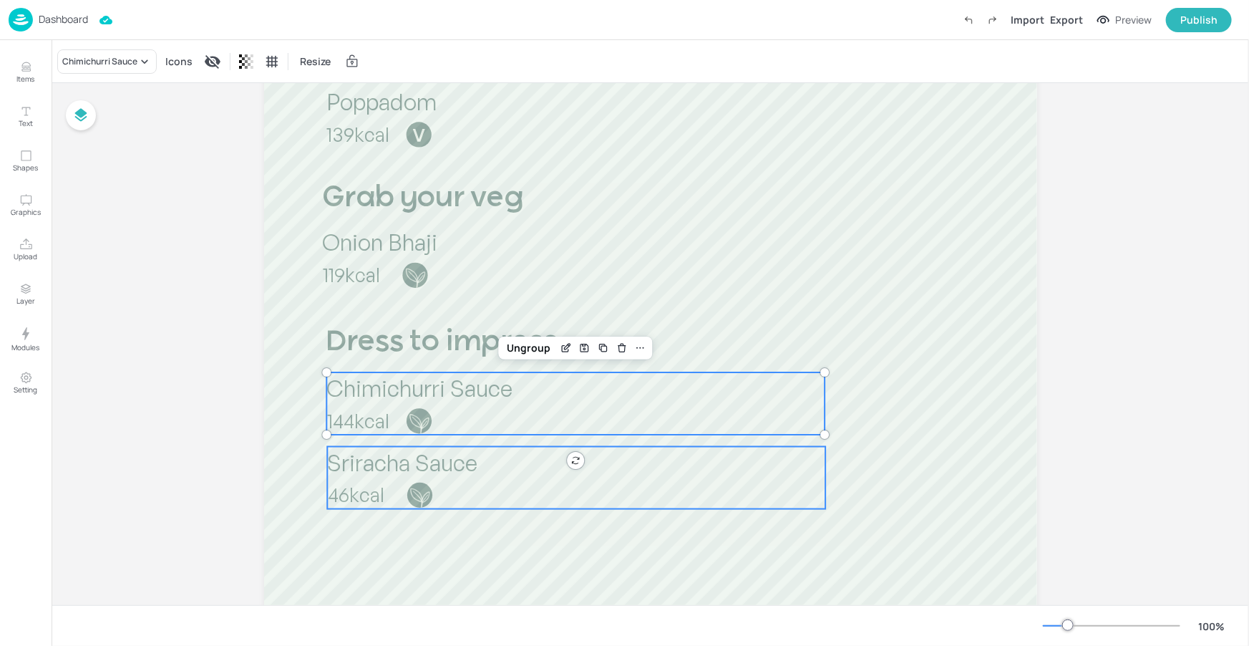
scroll to position [728, 0]
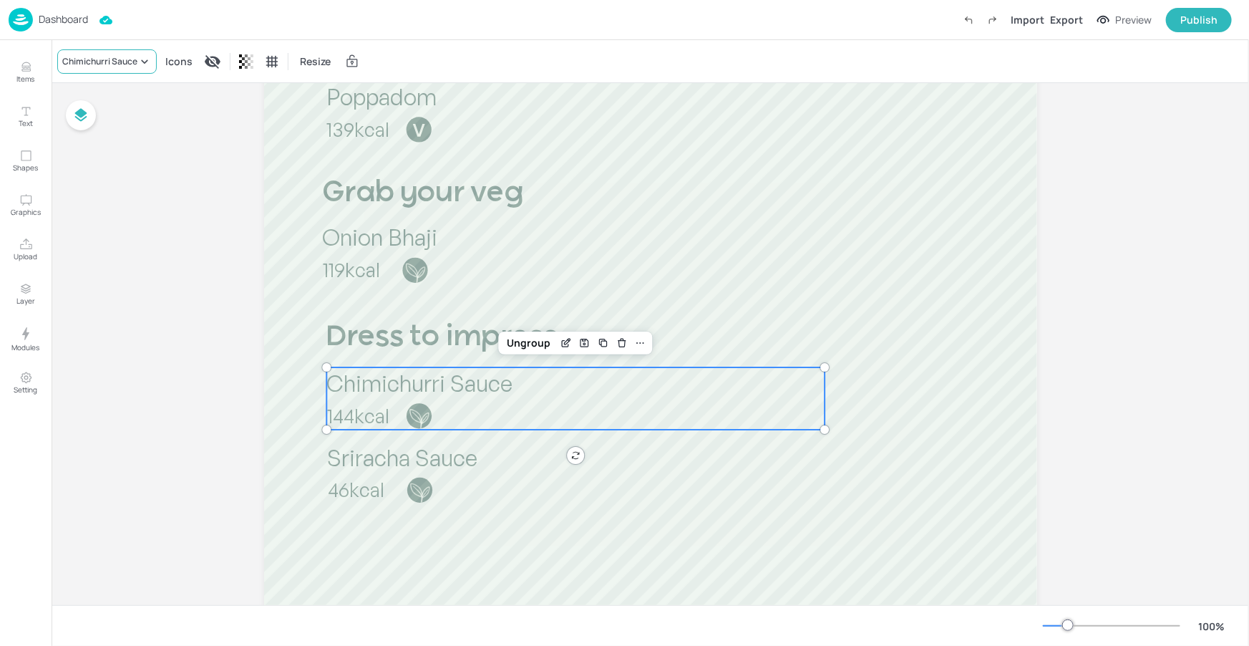
click at [112, 61] on div "Chimichurri Sauce" at bounding box center [99, 61] width 75 height 13
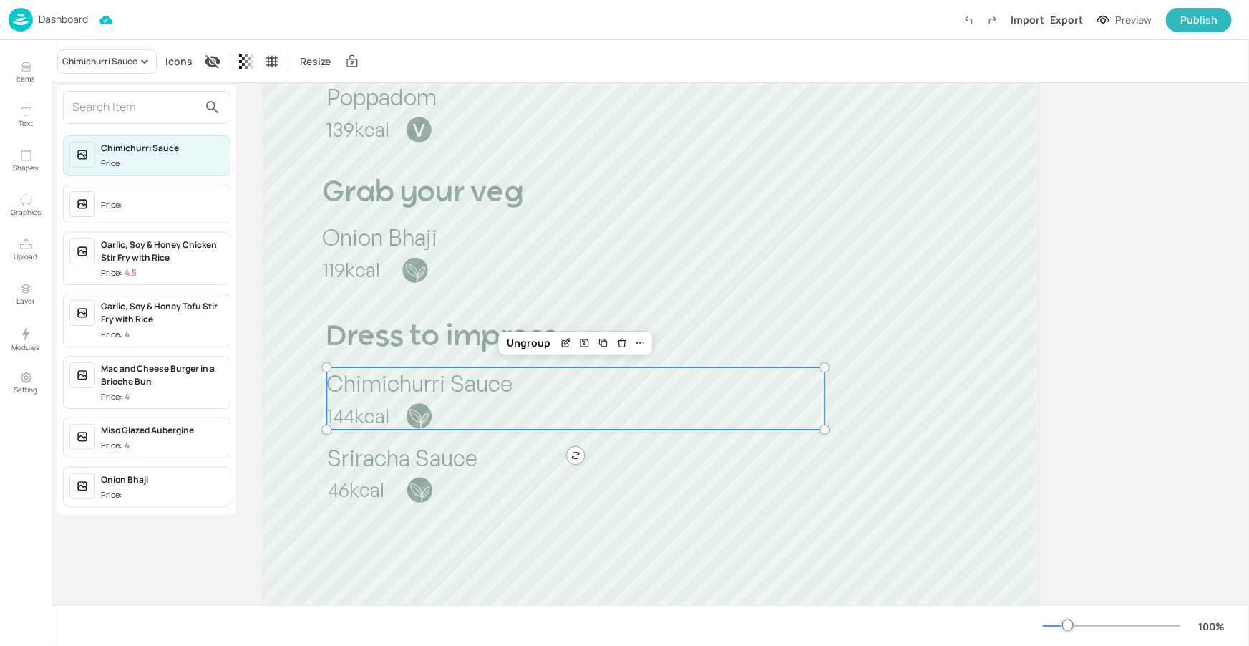
click at [126, 105] on input "text" at bounding box center [135, 107] width 126 height 23
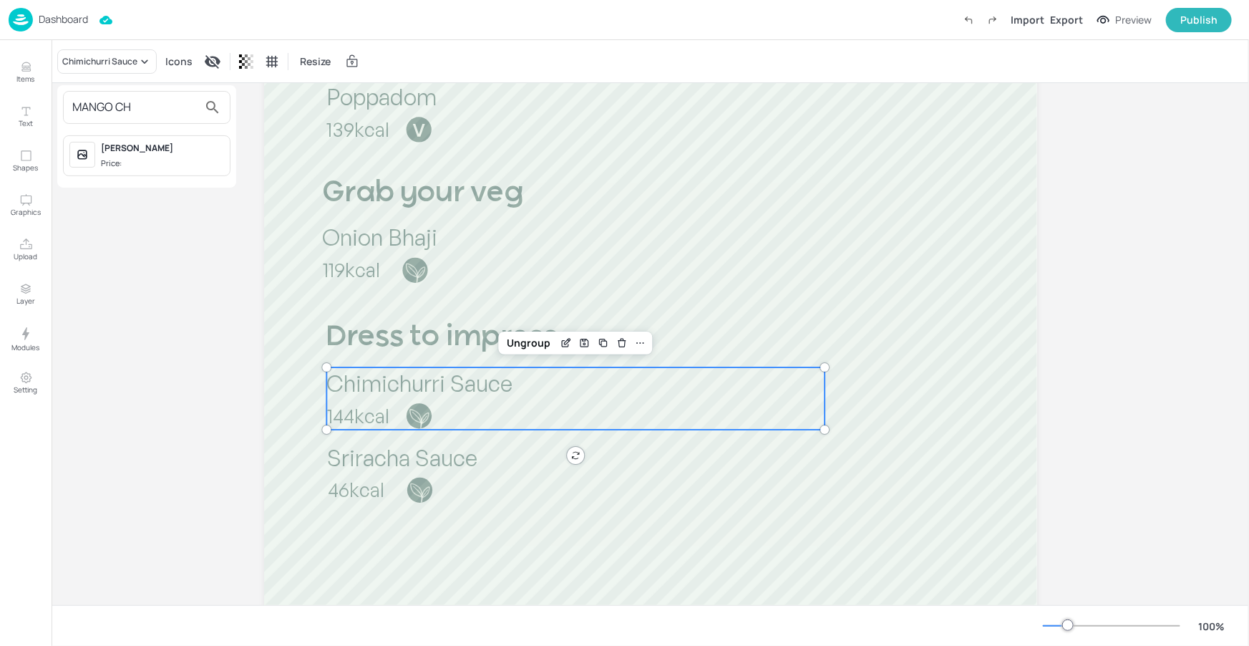
type input "MANGO CH"
click at [134, 147] on div "[PERSON_NAME]" at bounding box center [162, 148] width 123 height 13
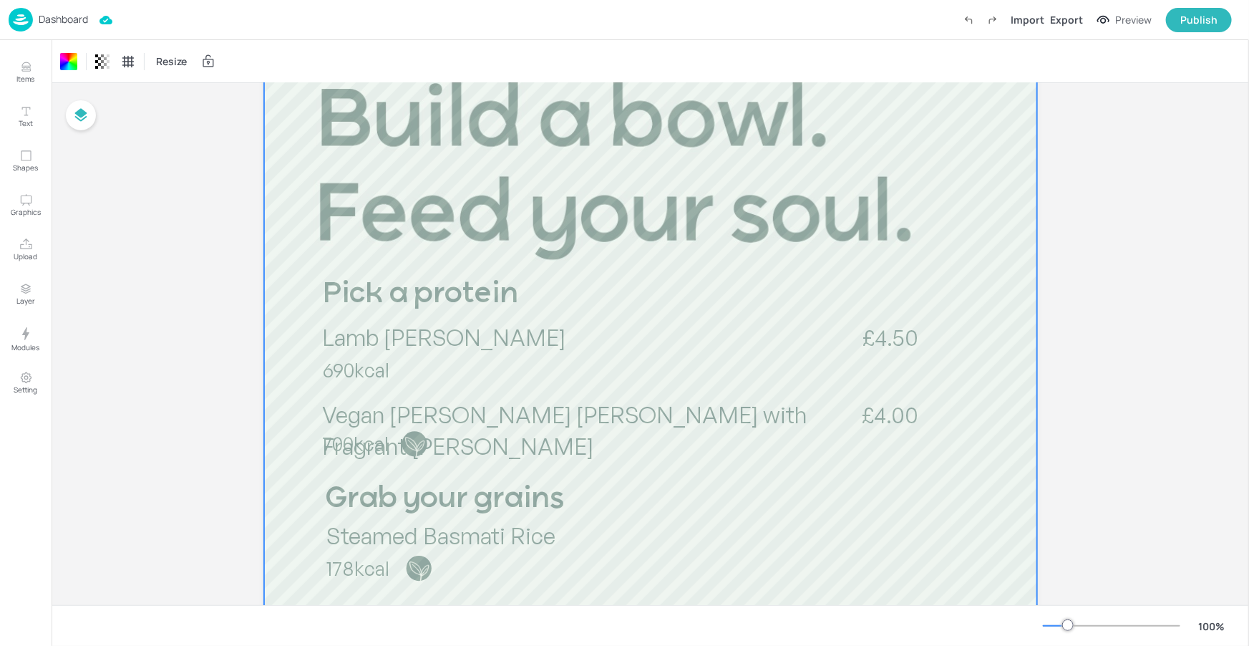
scroll to position [119, 0]
click at [1075, 14] on div "Export" at bounding box center [1066, 19] width 33 height 15
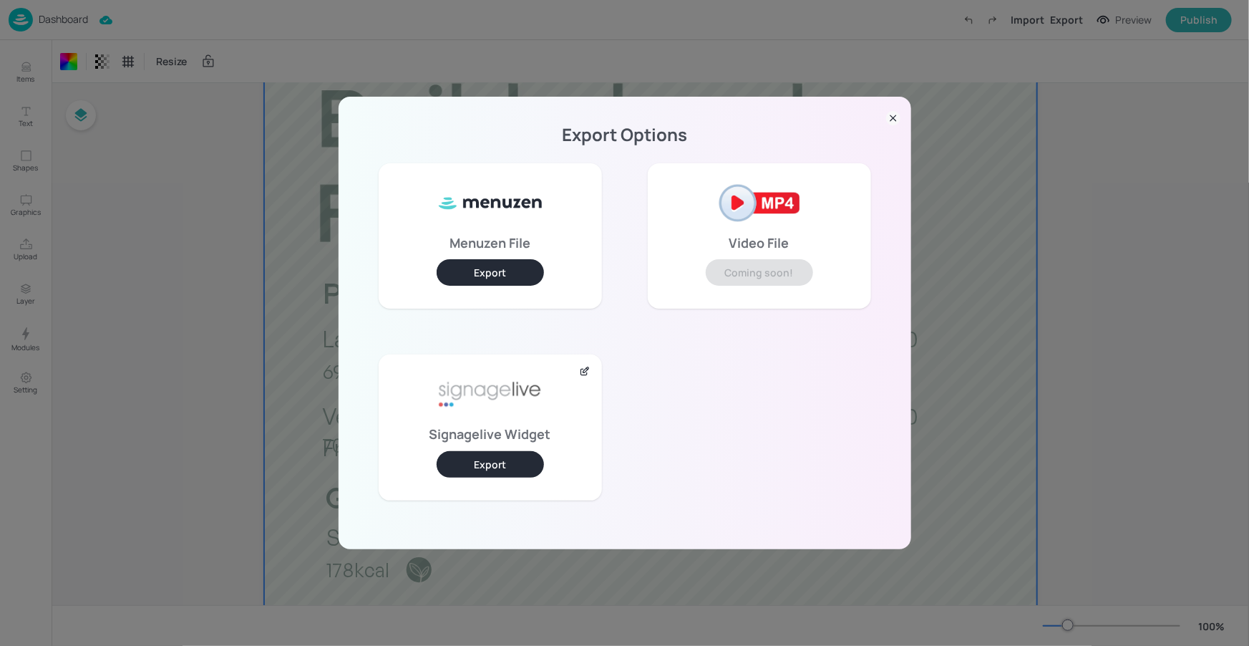
click at [455, 472] on button "Export" at bounding box center [490, 464] width 107 height 26
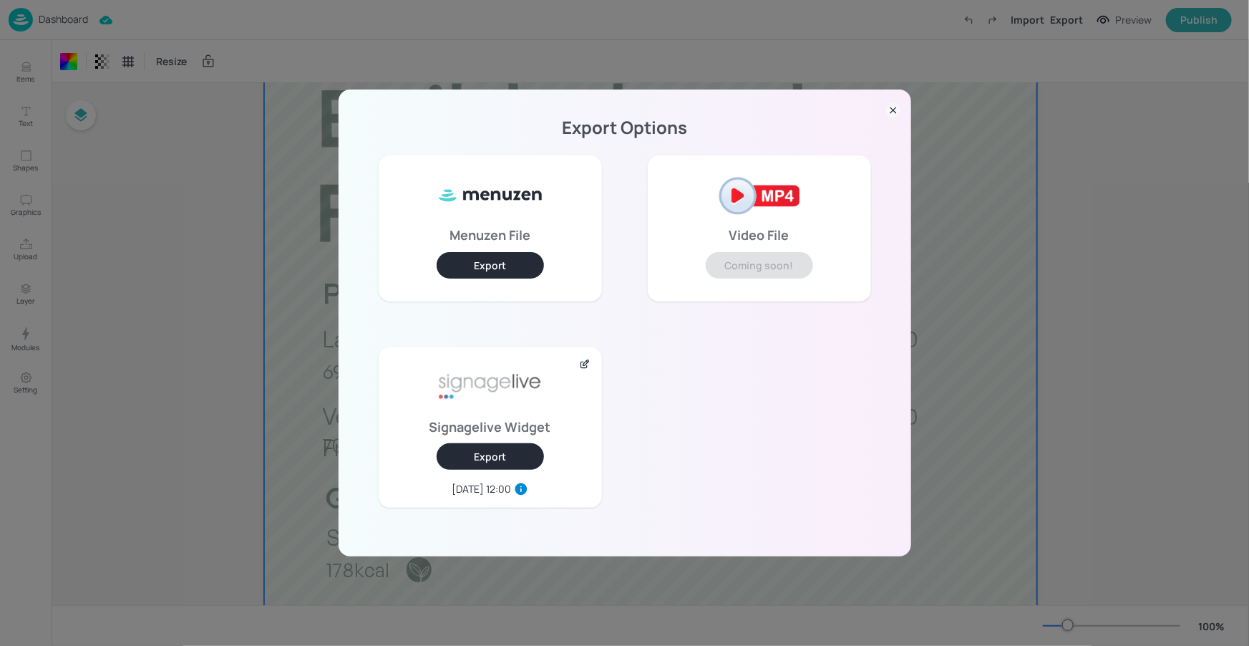
drag, startPoint x: 892, startPoint y: 110, endPoint x: 855, endPoint y: 120, distance: 38.4
click at [892, 109] on icon at bounding box center [893, 110] width 14 height 14
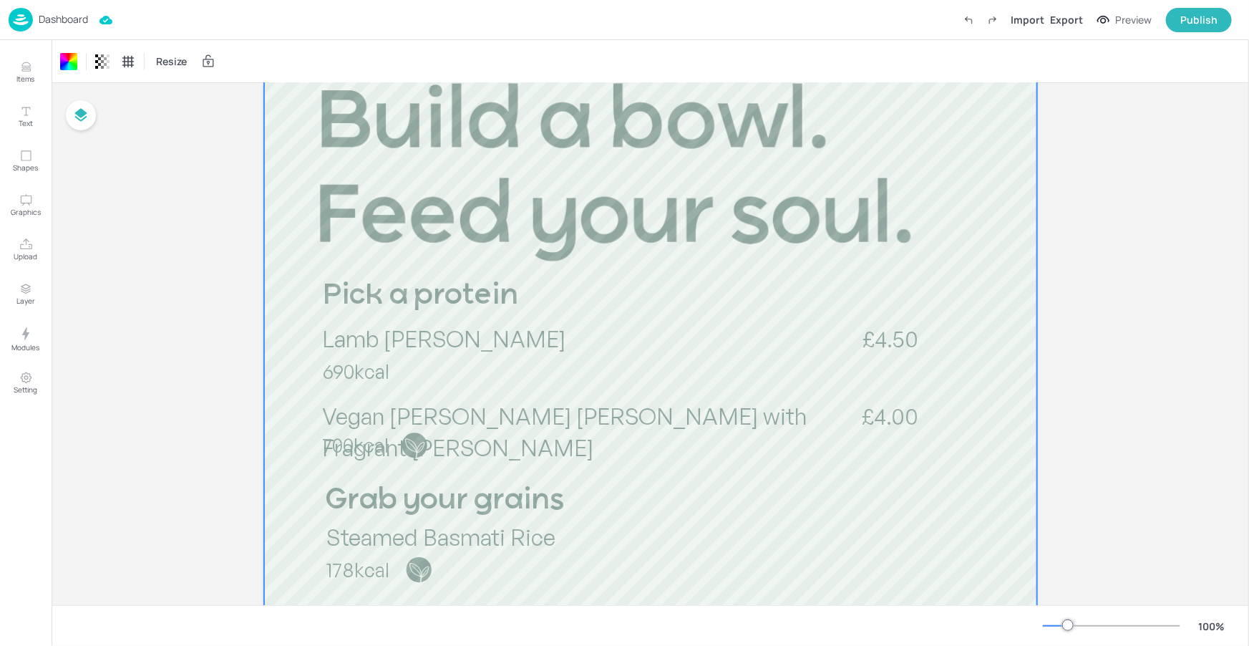
scroll to position [0, 0]
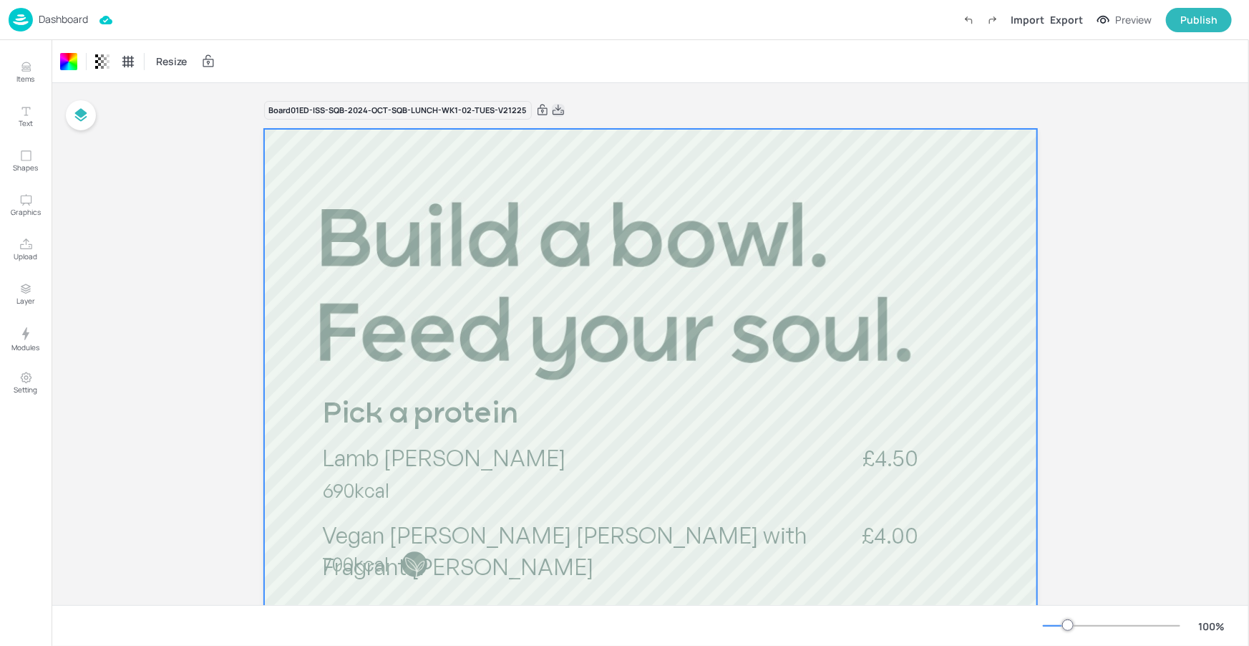
click at [558, 112] on icon at bounding box center [558, 110] width 13 height 14
